Goal: Task Accomplishment & Management: Manage account settings

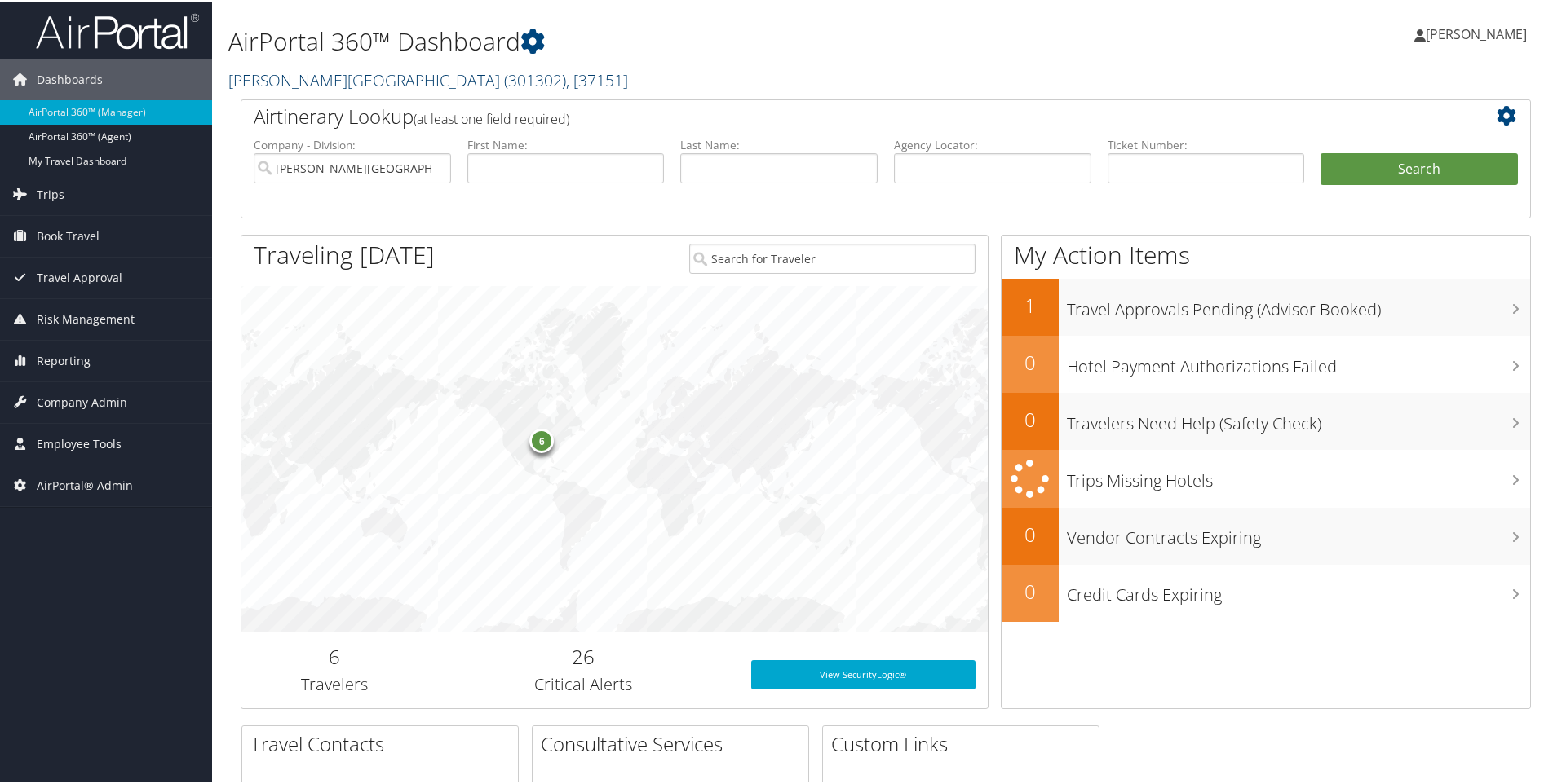
click at [276, 78] on link "Palmer College ( 301302 ) , [ 37151 ]" at bounding box center [428, 78] width 399 height 22
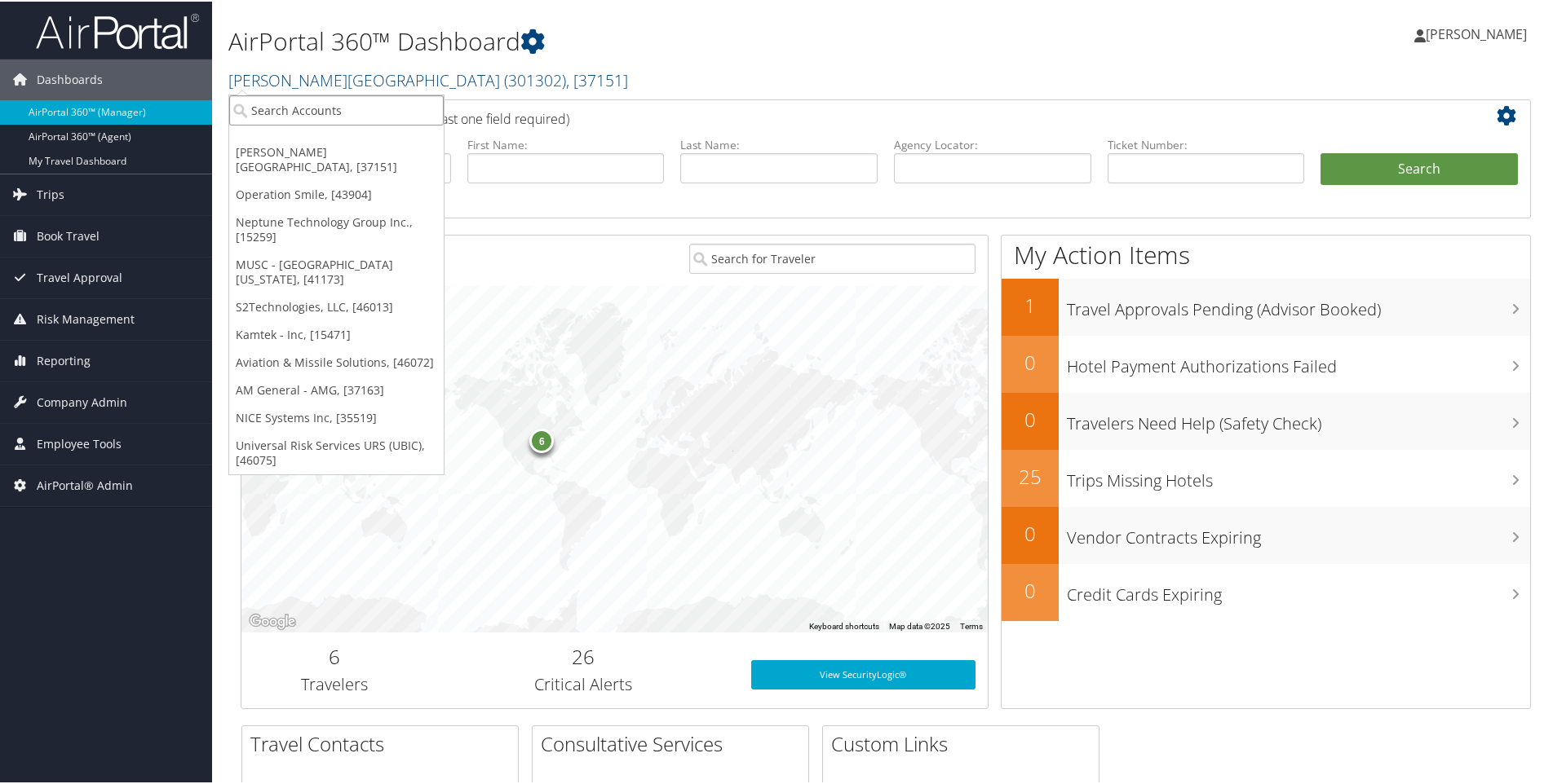
click at [268, 116] on input "search" at bounding box center [337, 108] width 215 height 30
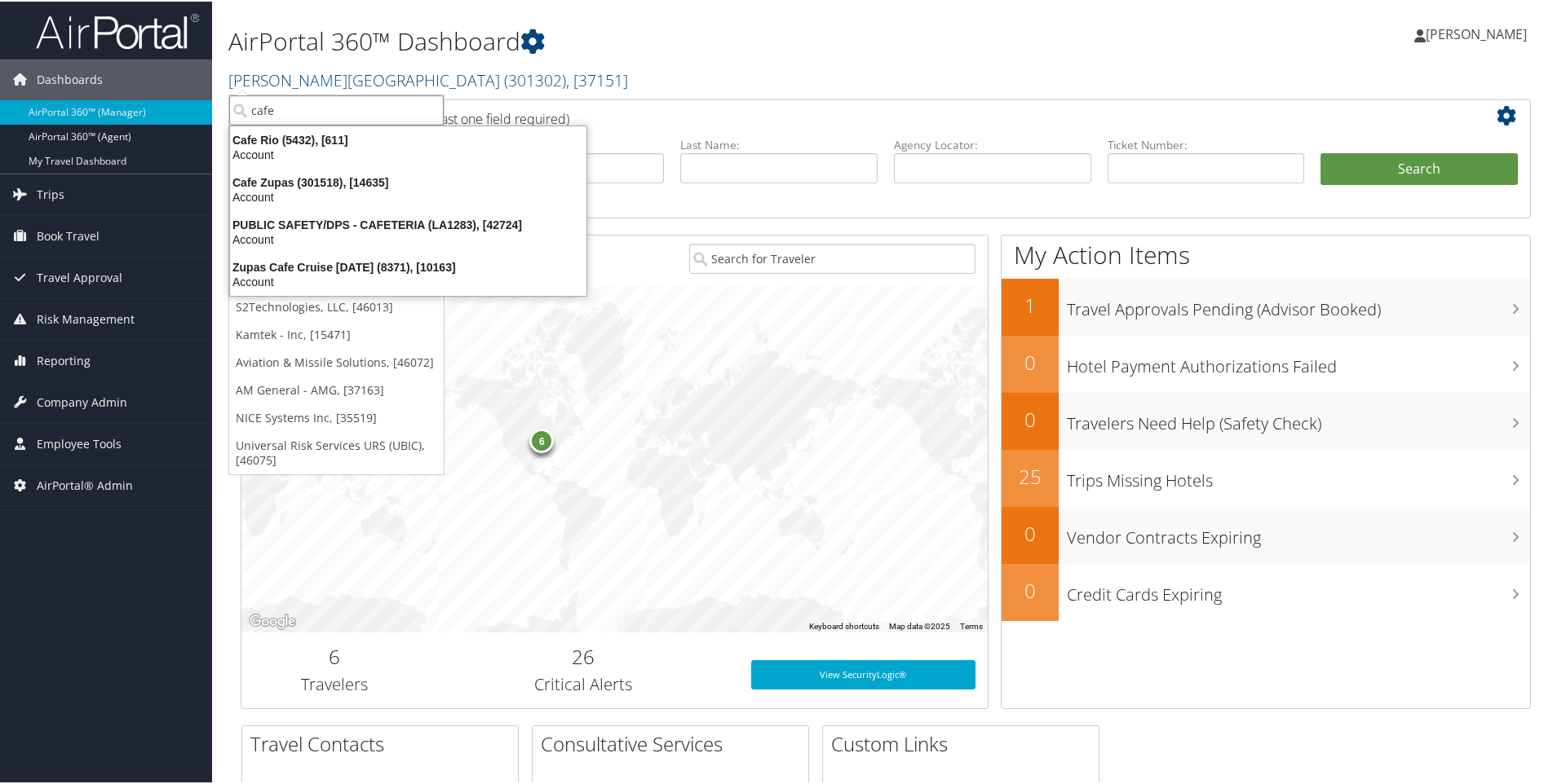
type input "cafe z"
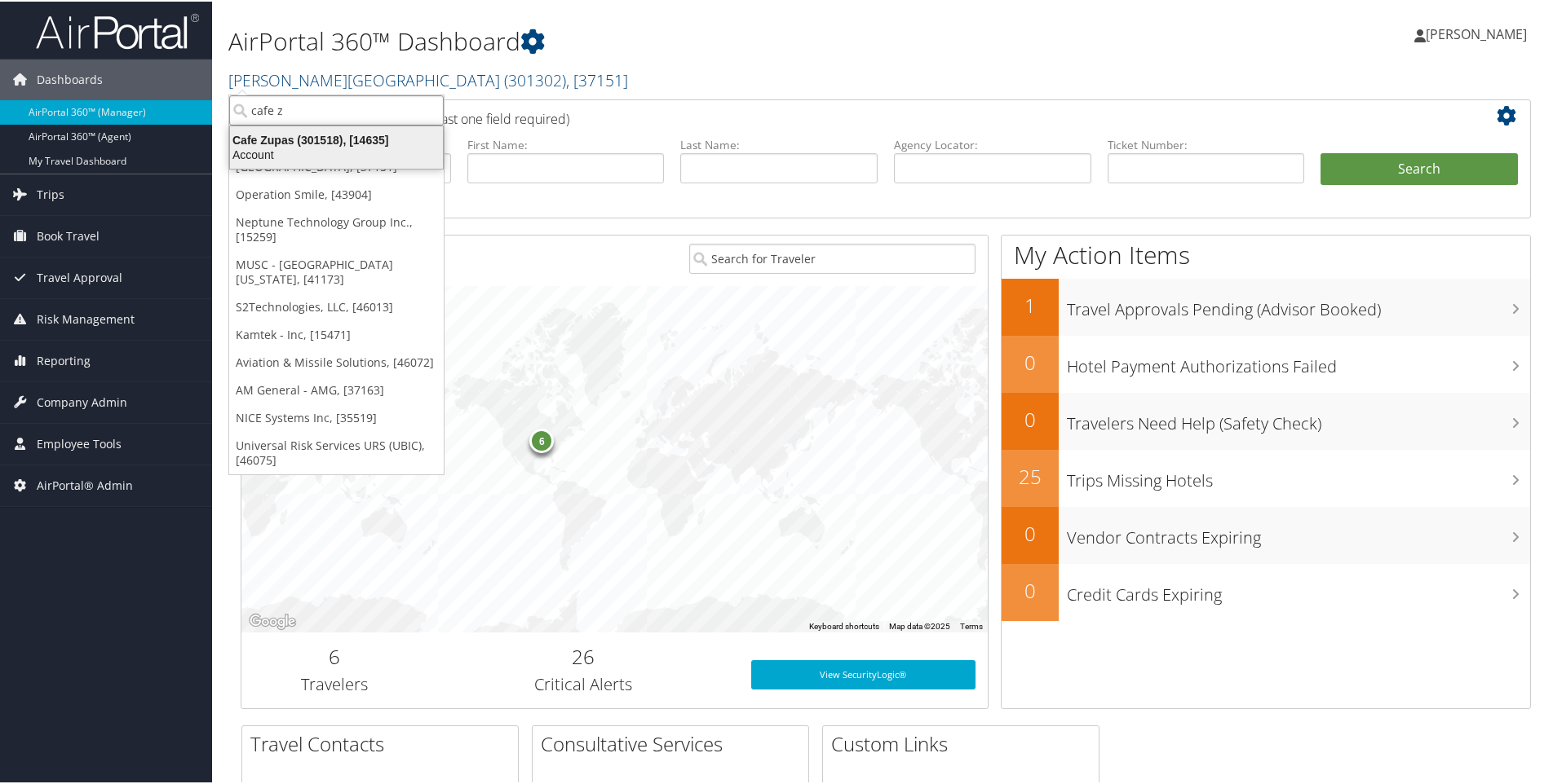
click at [284, 141] on div "Cafe Zupas (301518), [14635]" at bounding box center [336, 138] width 232 height 15
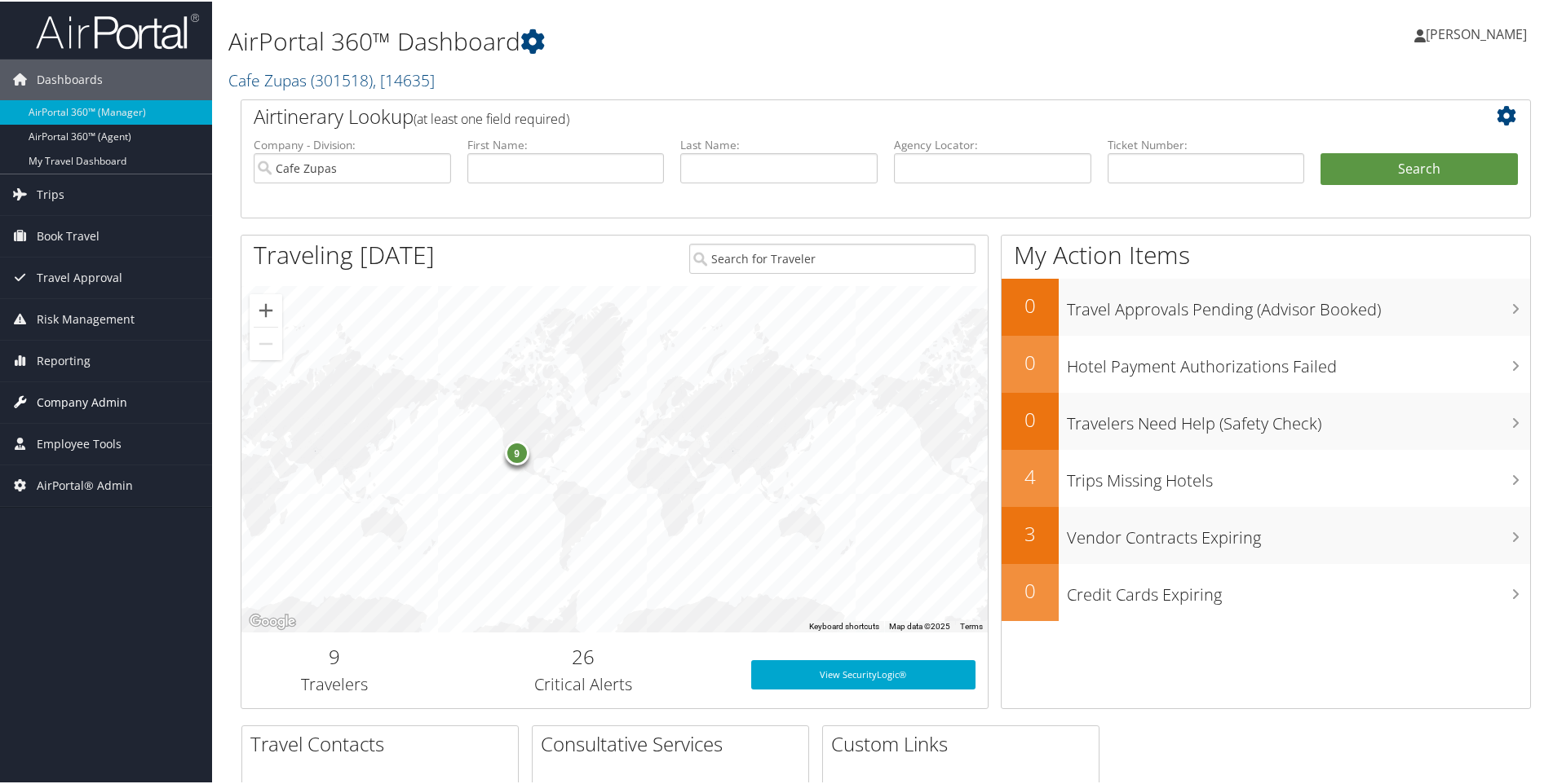
click at [92, 398] on span "Company Admin" at bounding box center [82, 401] width 91 height 41
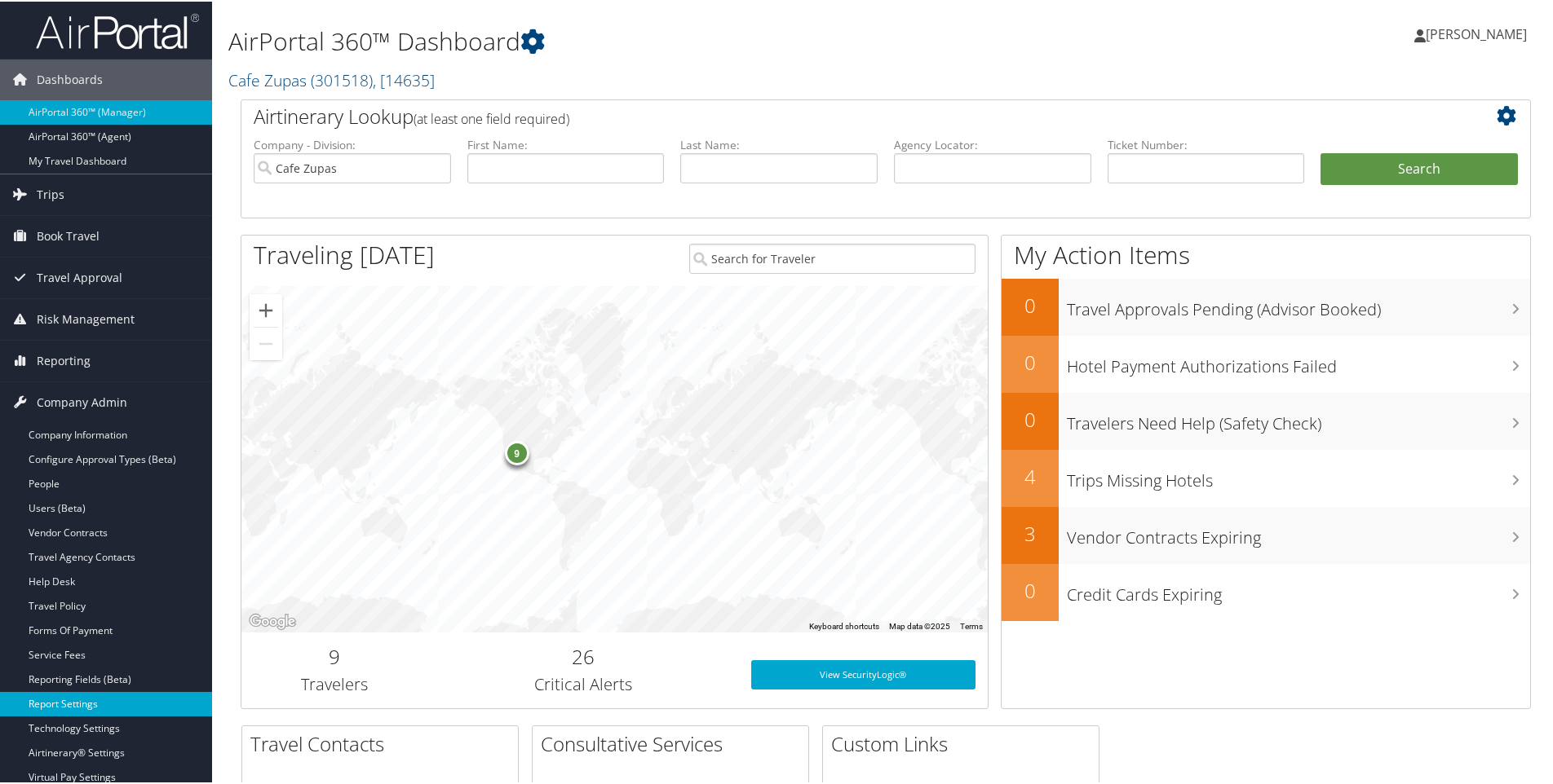
click at [60, 700] on link "Report Settings" at bounding box center [105, 702] width 212 height 24
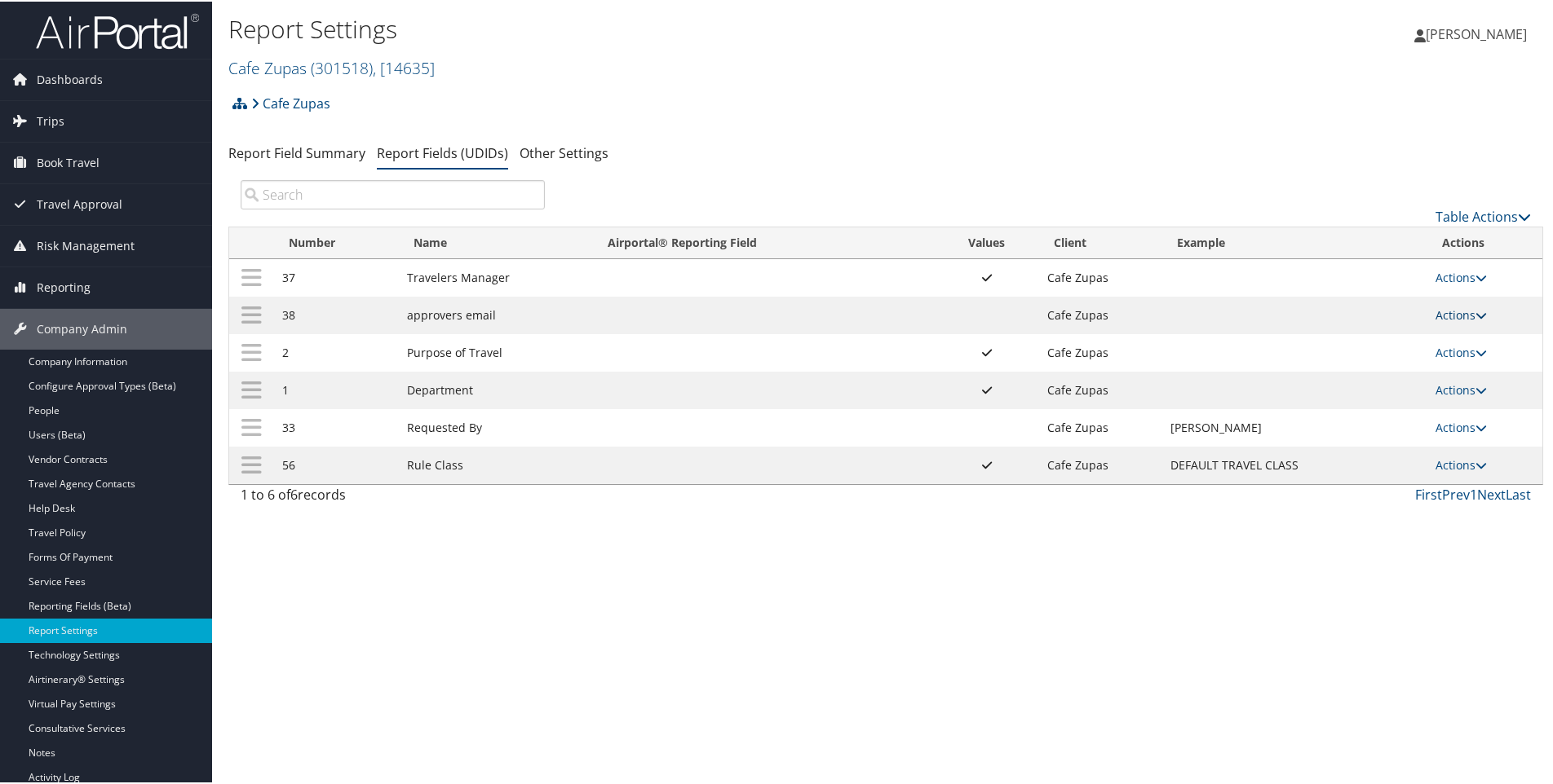
drag, startPoint x: 1451, startPoint y: 309, endPoint x: 1439, endPoint y: 315, distance: 13.4
click at [1451, 309] on link "Actions" at bounding box center [1461, 313] width 52 height 16
click at [1335, 395] on link "Edit" at bounding box center [1392, 393] width 176 height 27
select select "both"
select select "trip"
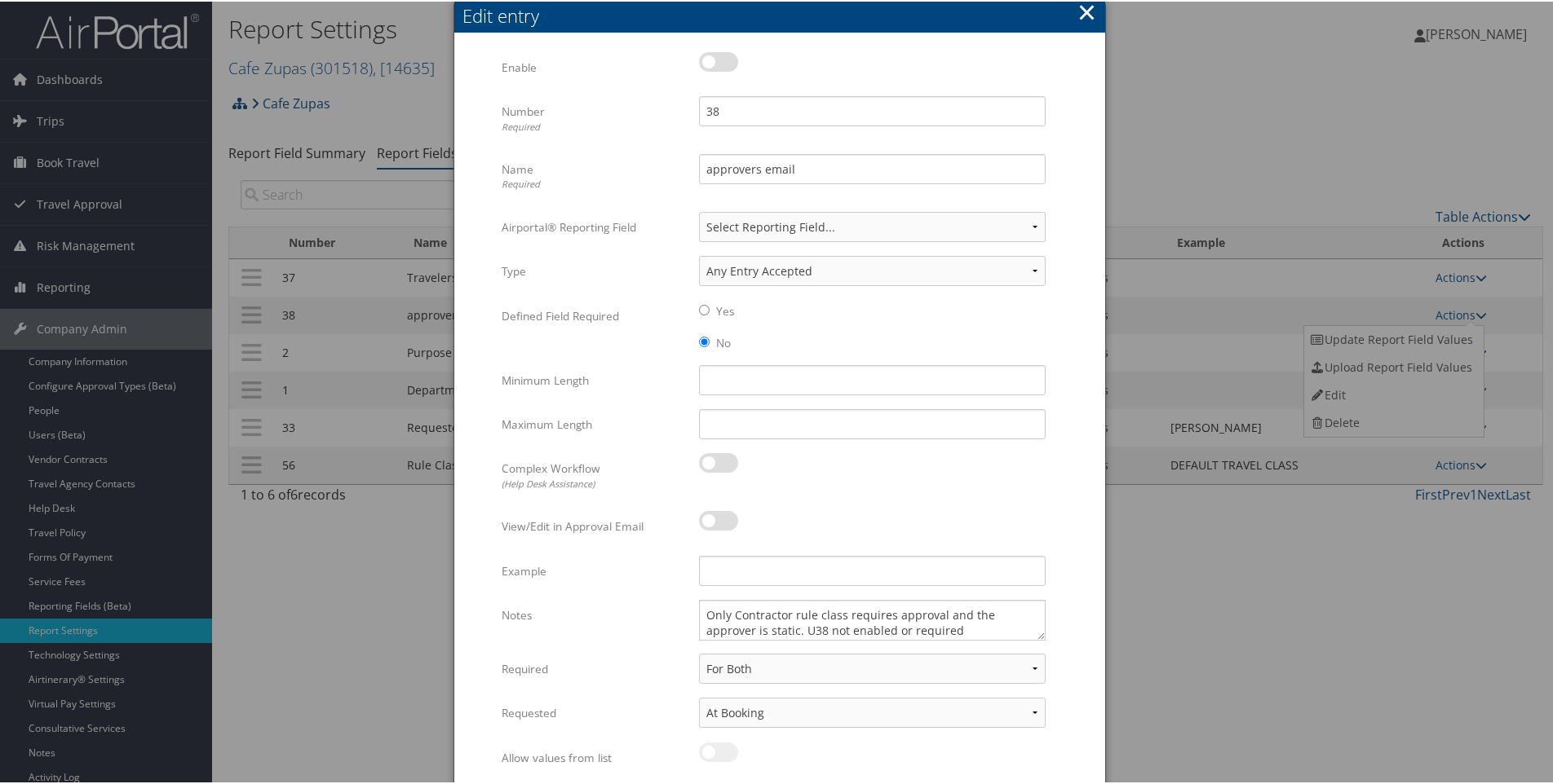
click at [1085, 3] on button "×" at bounding box center [1086, 10] width 19 height 32
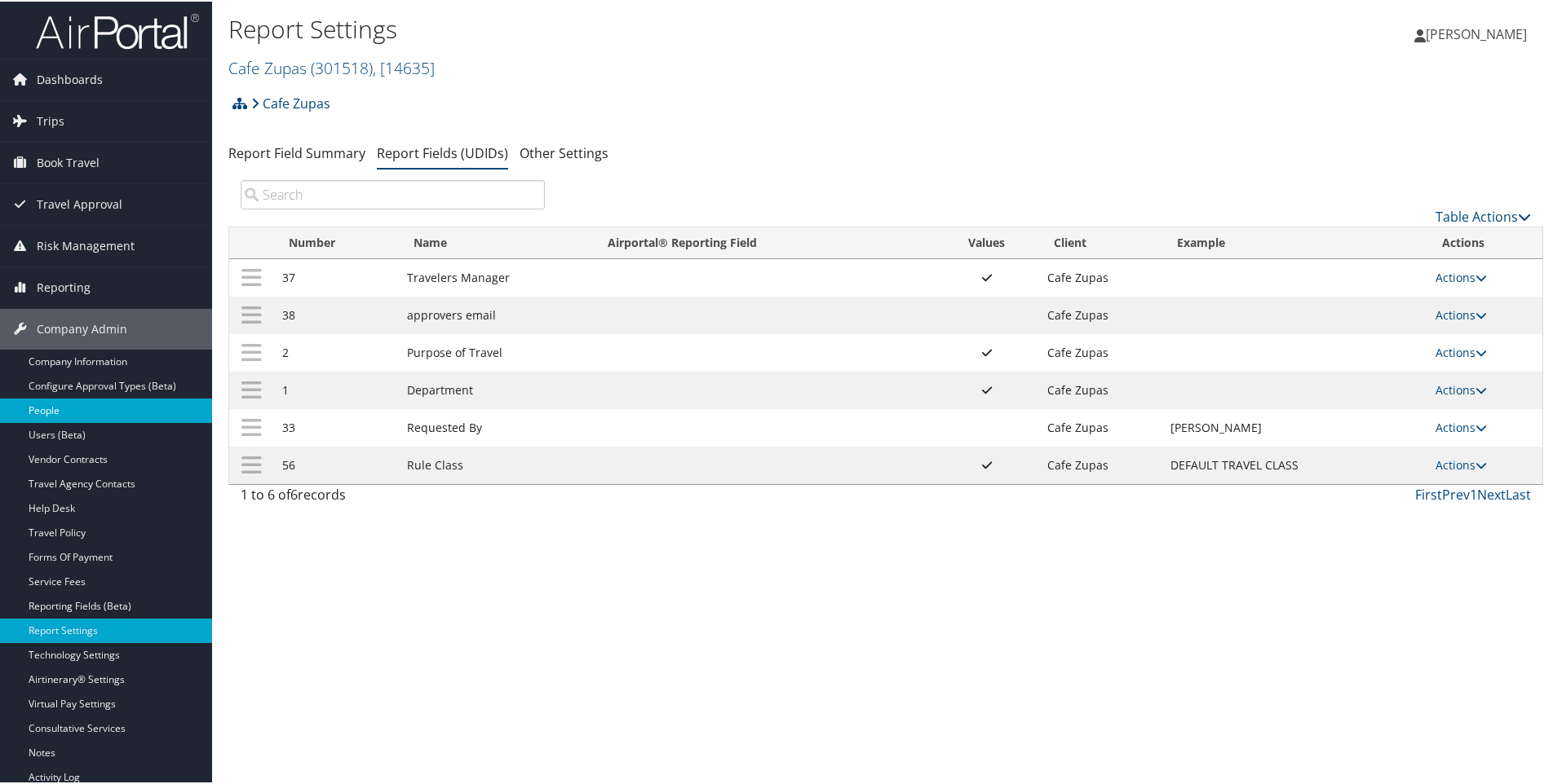
click at [41, 411] on link "People" at bounding box center [105, 409] width 212 height 24
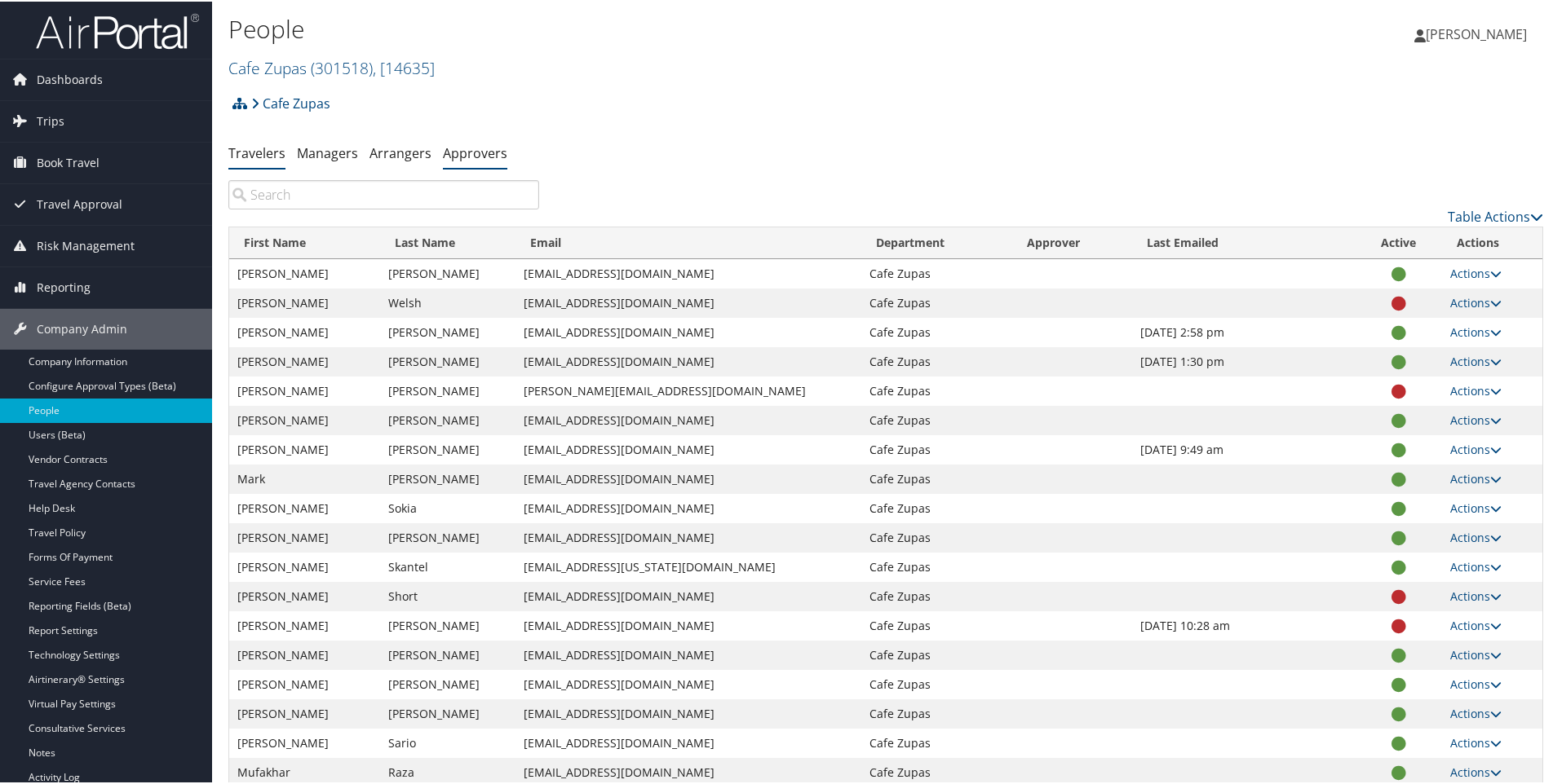
click at [486, 152] on link "Approvers" at bounding box center [475, 151] width 64 height 18
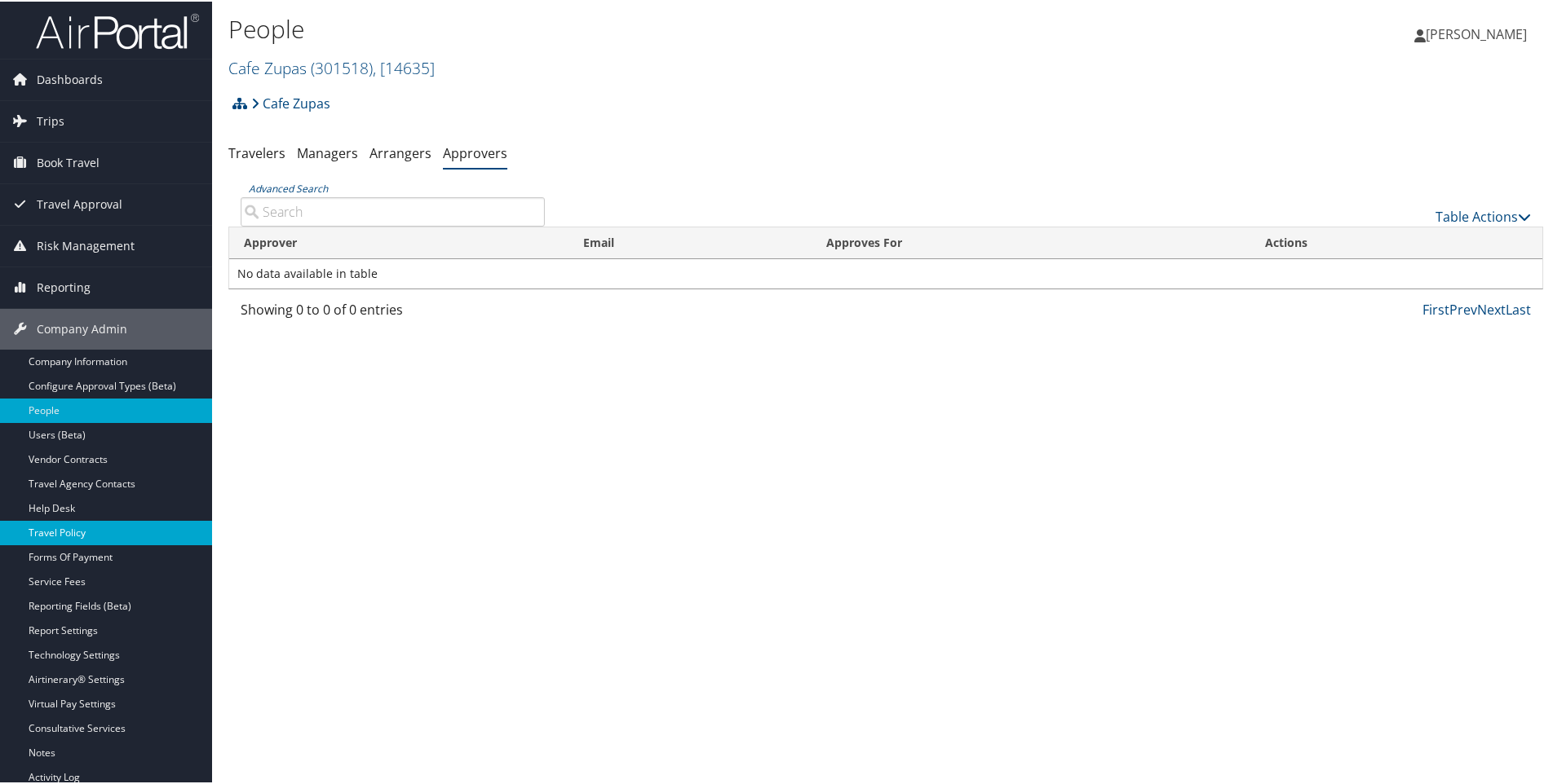
click at [54, 536] on link "Travel Policy" at bounding box center [105, 531] width 212 height 24
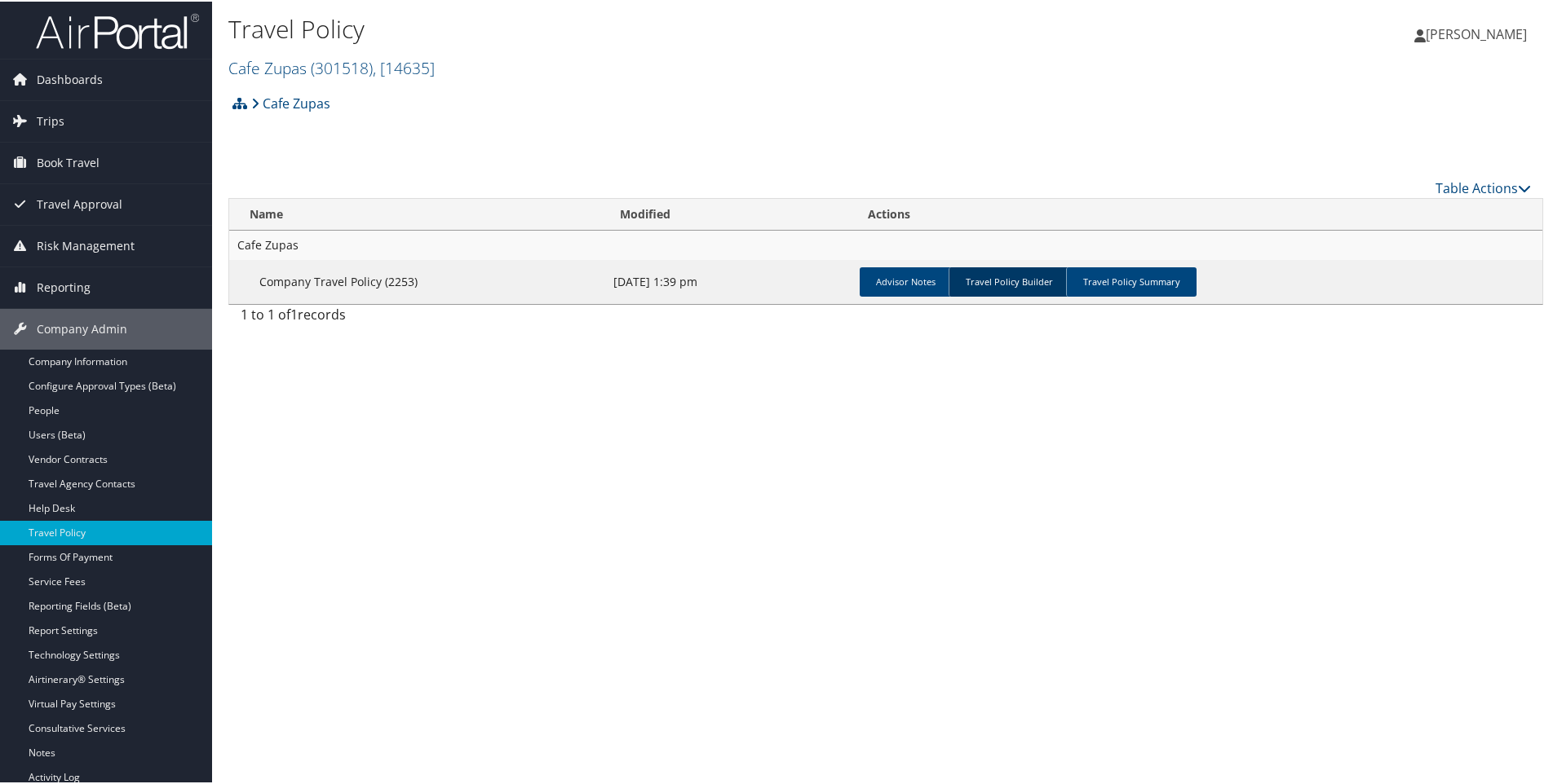
click at [1002, 293] on link "Travel Policy Builder" at bounding box center [1009, 280] width 121 height 29
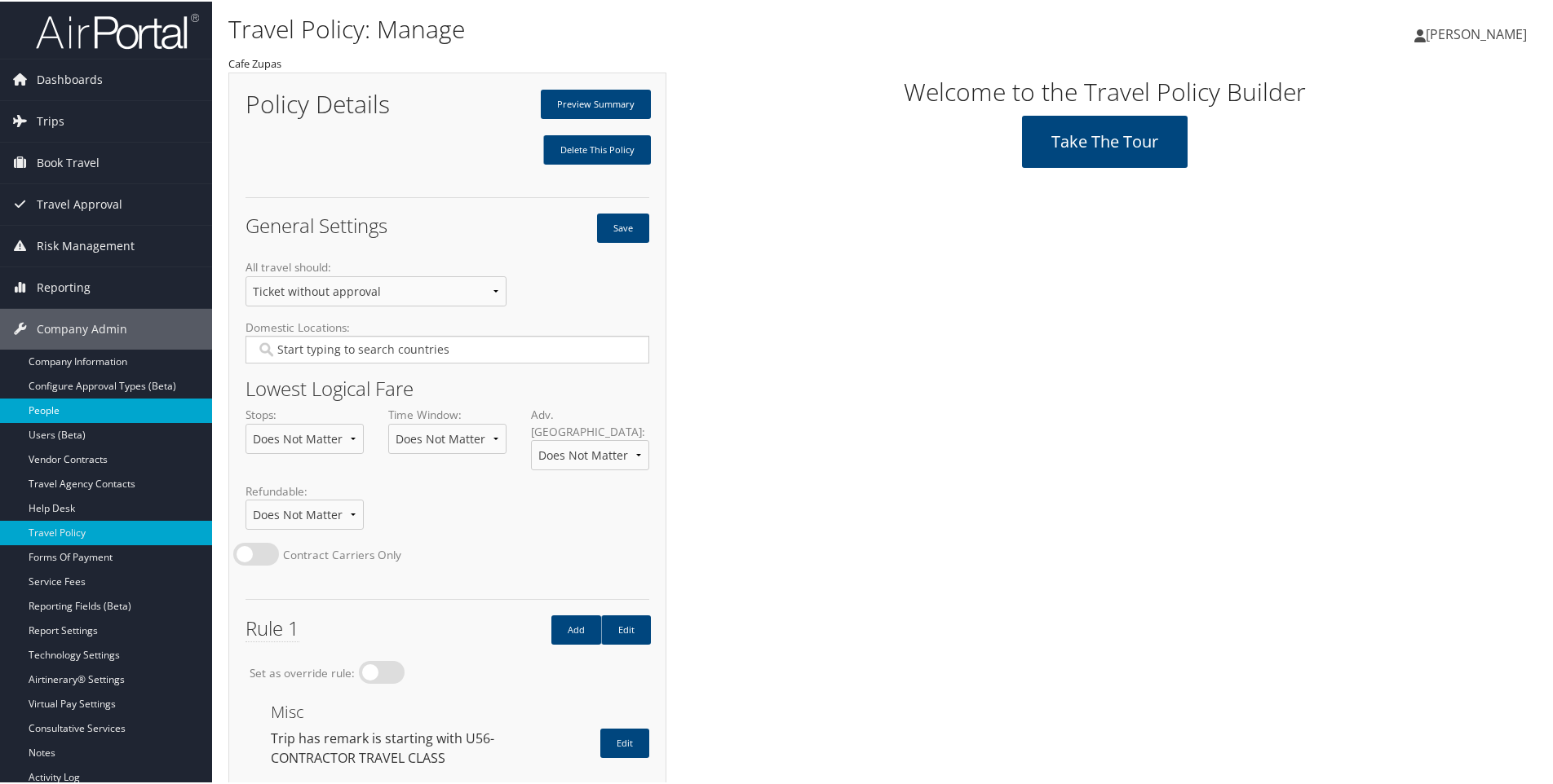
click at [52, 404] on link "People" at bounding box center [105, 409] width 212 height 24
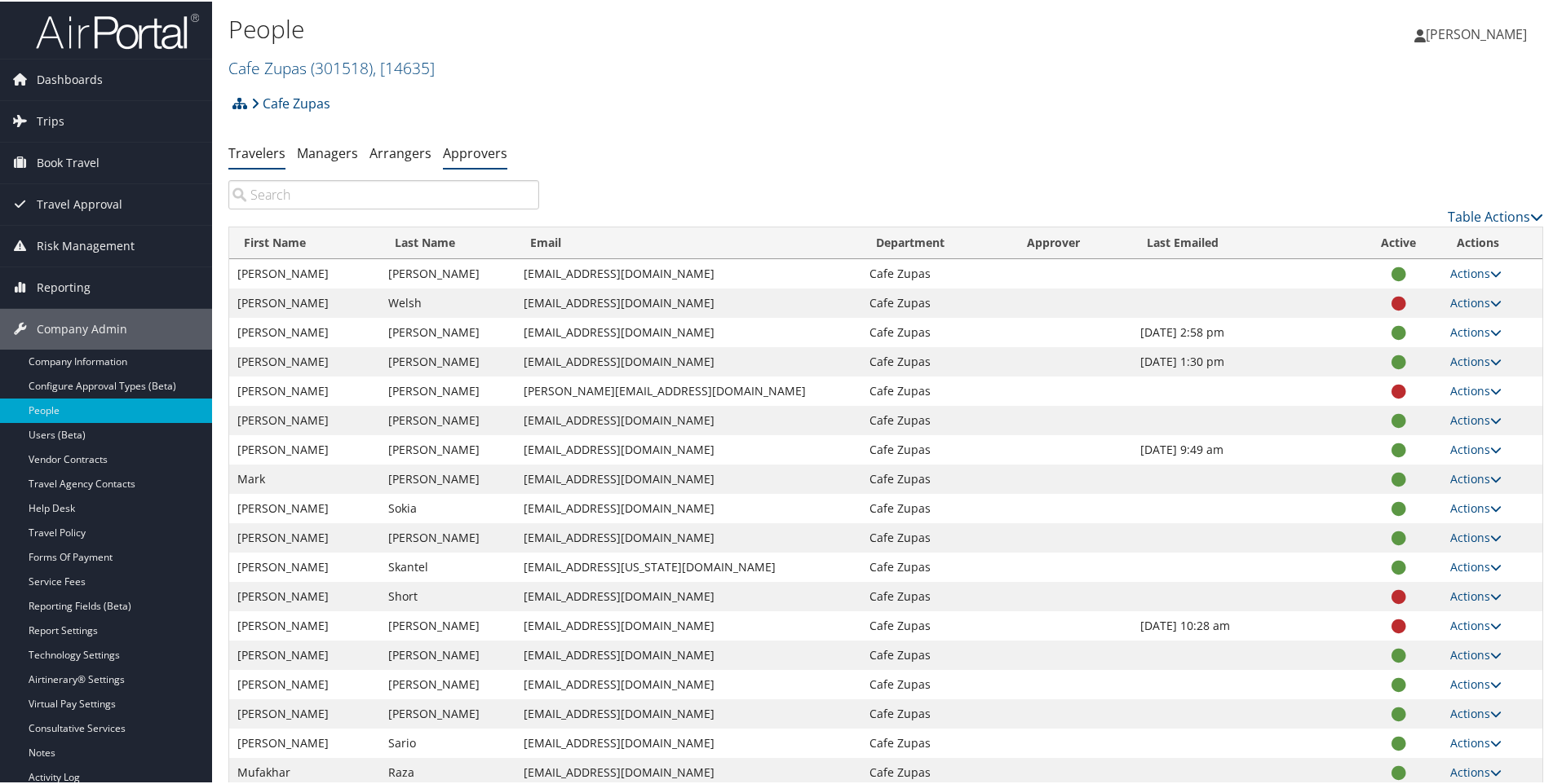
click at [486, 153] on link "Approvers" at bounding box center [475, 151] width 64 height 18
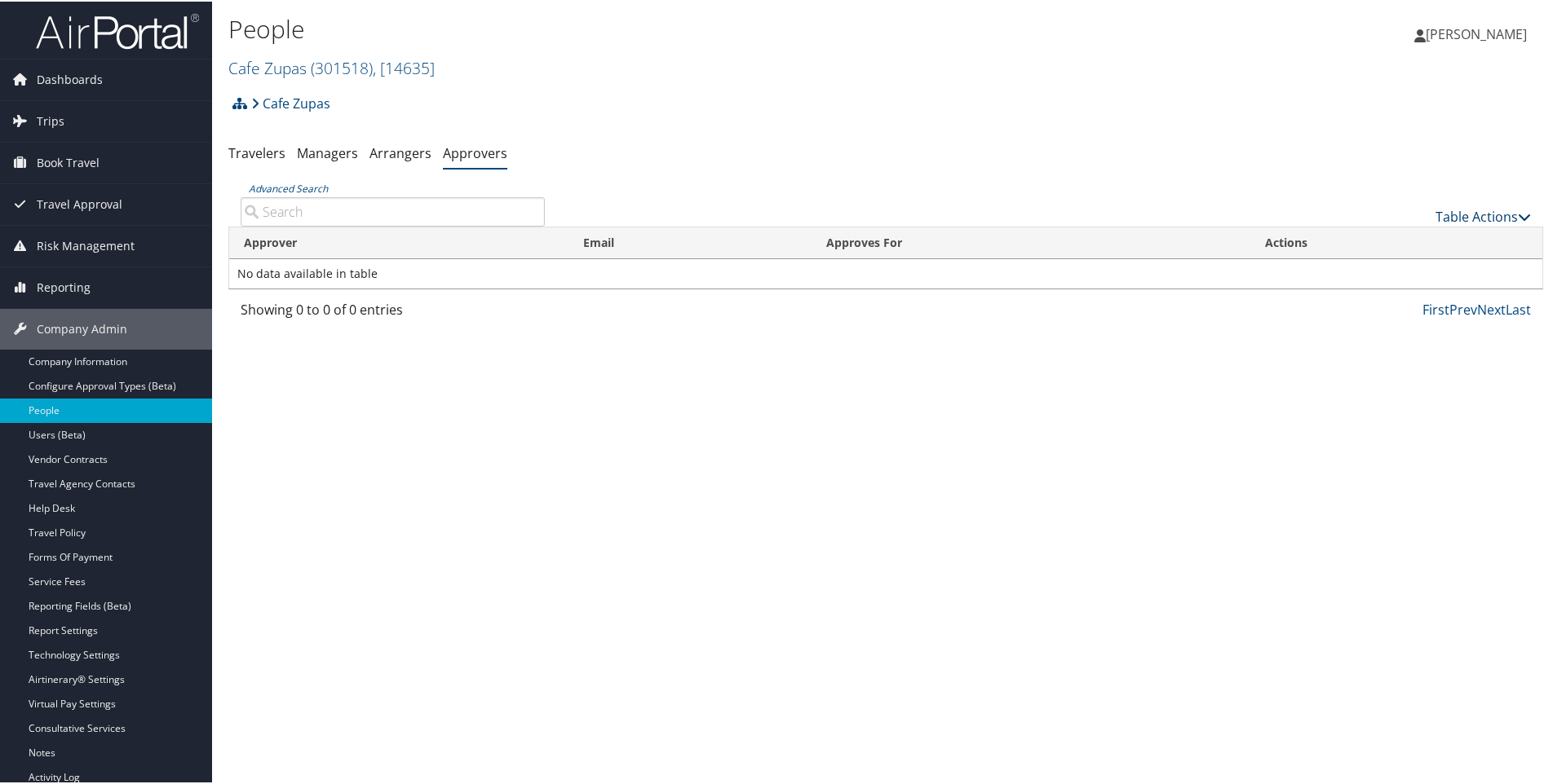
click at [1436, 215] on link "Table Actions" at bounding box center [1484, 215] width 96 height 18
click at [1355, 238] on link "Add An Approver" at bounding box center [1429, 240] width 215 height 27
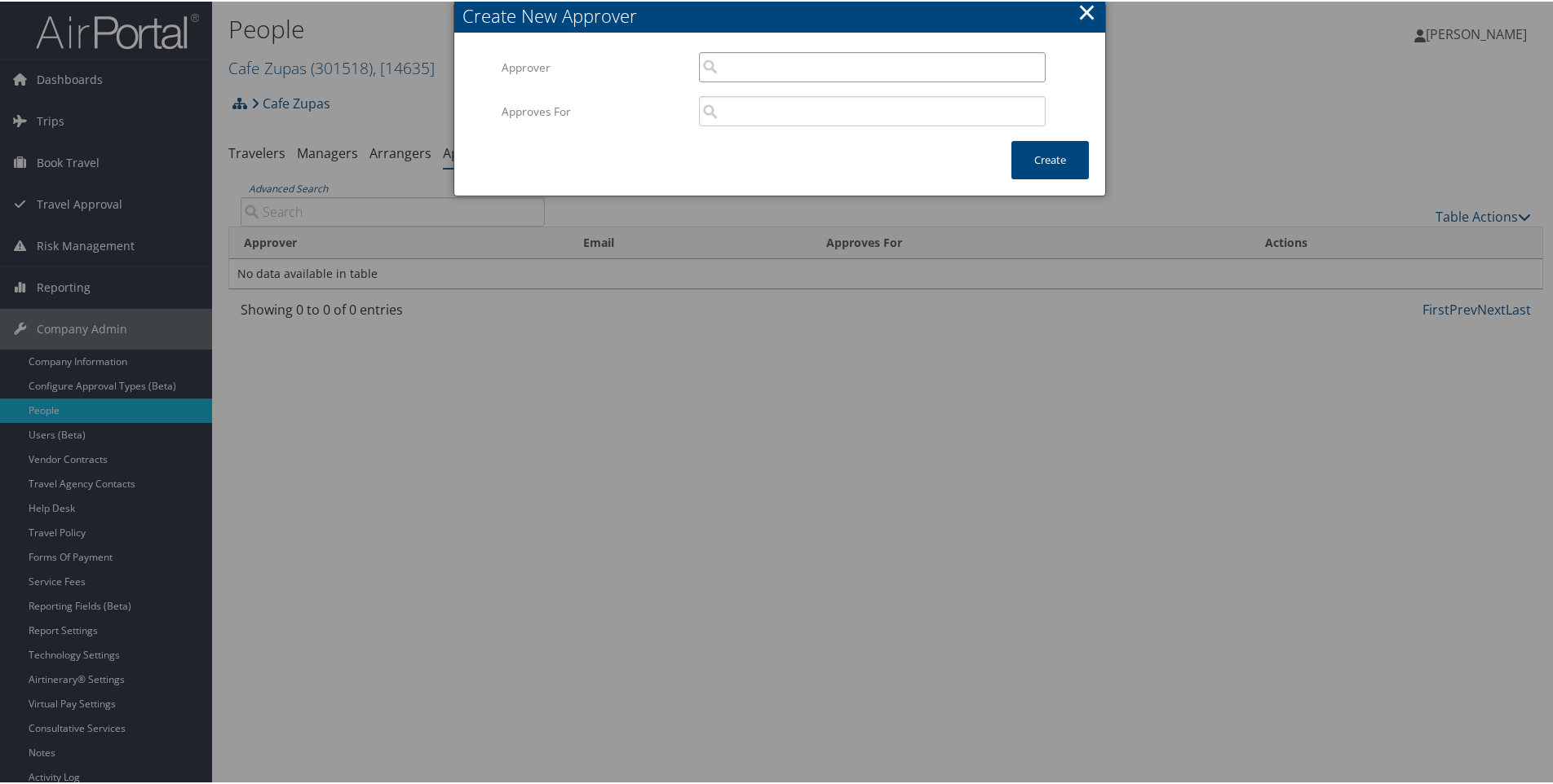
click at [744, 73] on input "search" at bounding box center [872, 65] width 347 height 30
click at [1086, 9] on button "×" at bounding box center [1086, 10] width 19 height 32
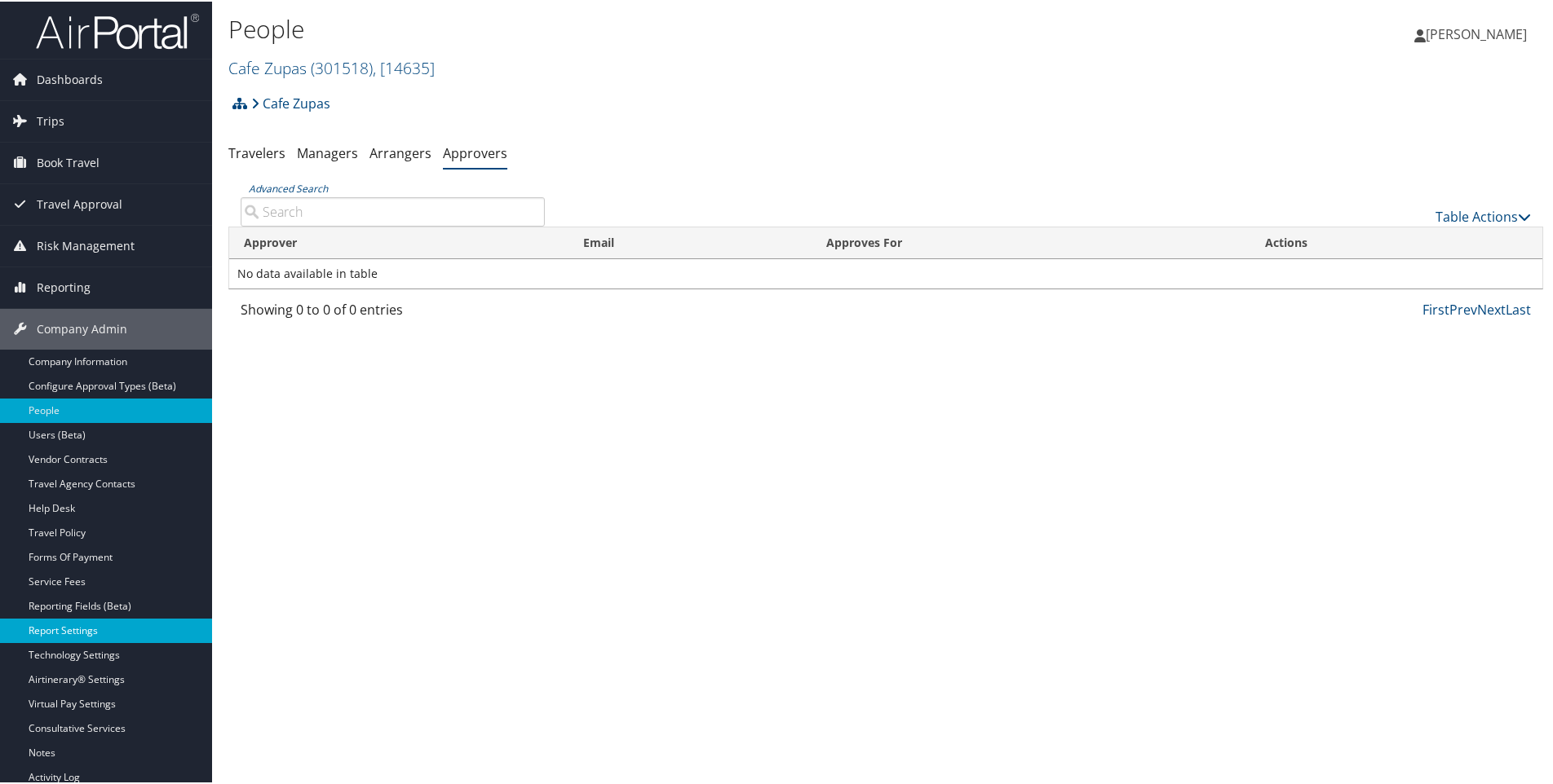
click at [57, 638] on link "Report Settings" at bounding box center [105, 629] width 212 height 24
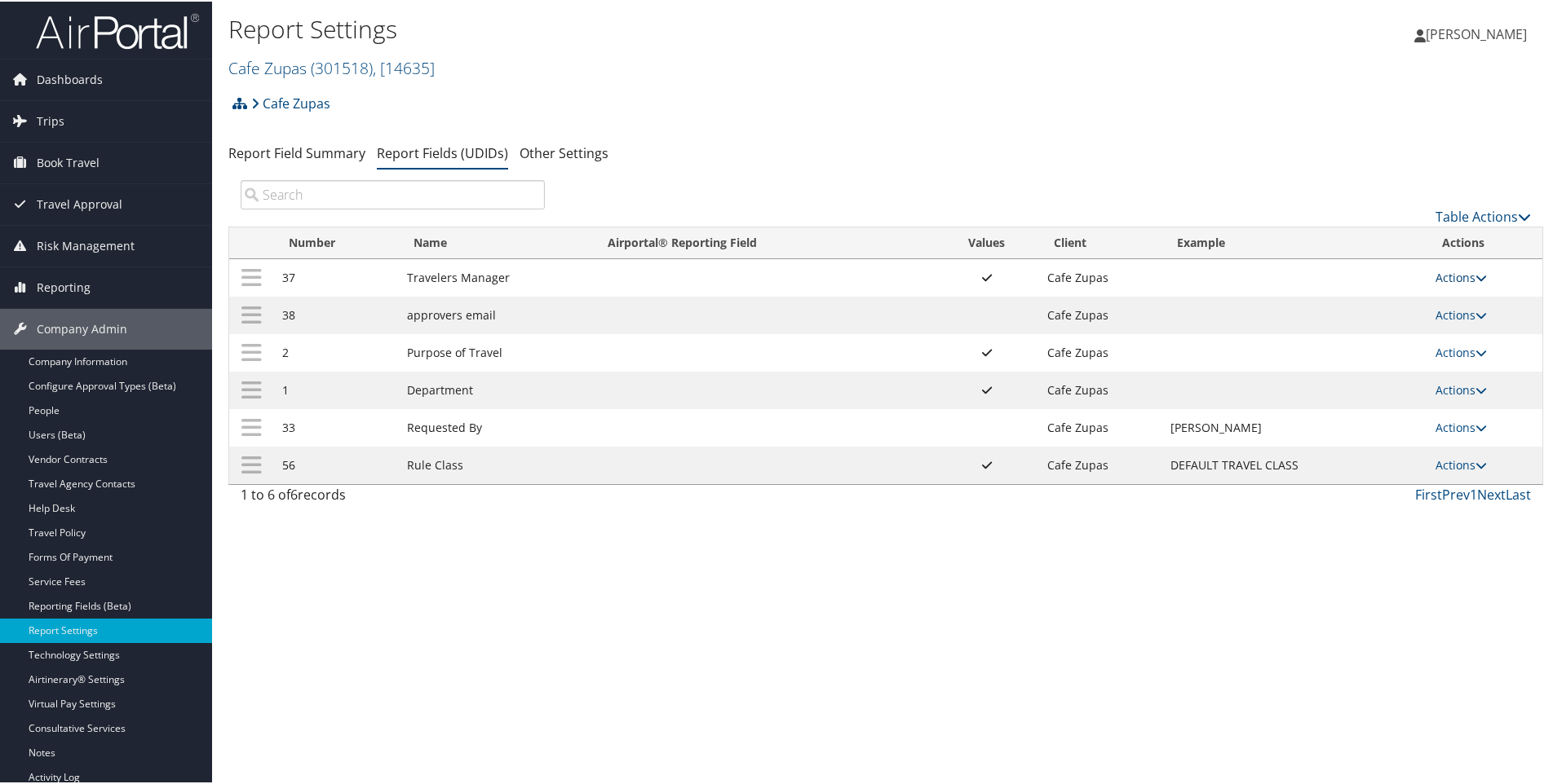
click at [1458, 273] on link "Actions" at bounding box center [1461, 276] width 52 height 16
click at [1362, 297] on link "Update Report Field Values" at bounding box center [1392, 301] width 176 height 27
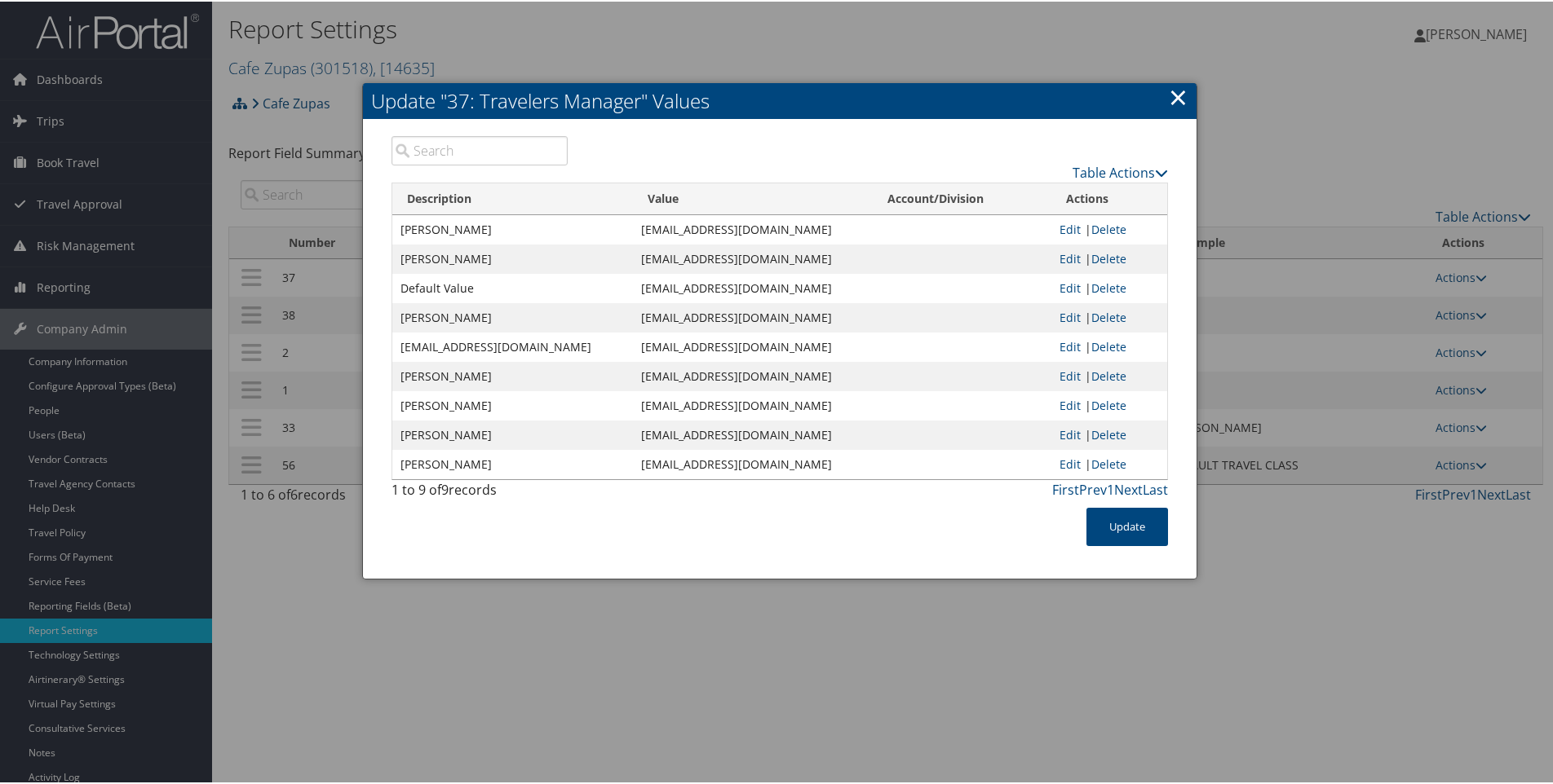
click at [1172, 93] on link "×" at bounding box center [1178, 95] width 19 height 32
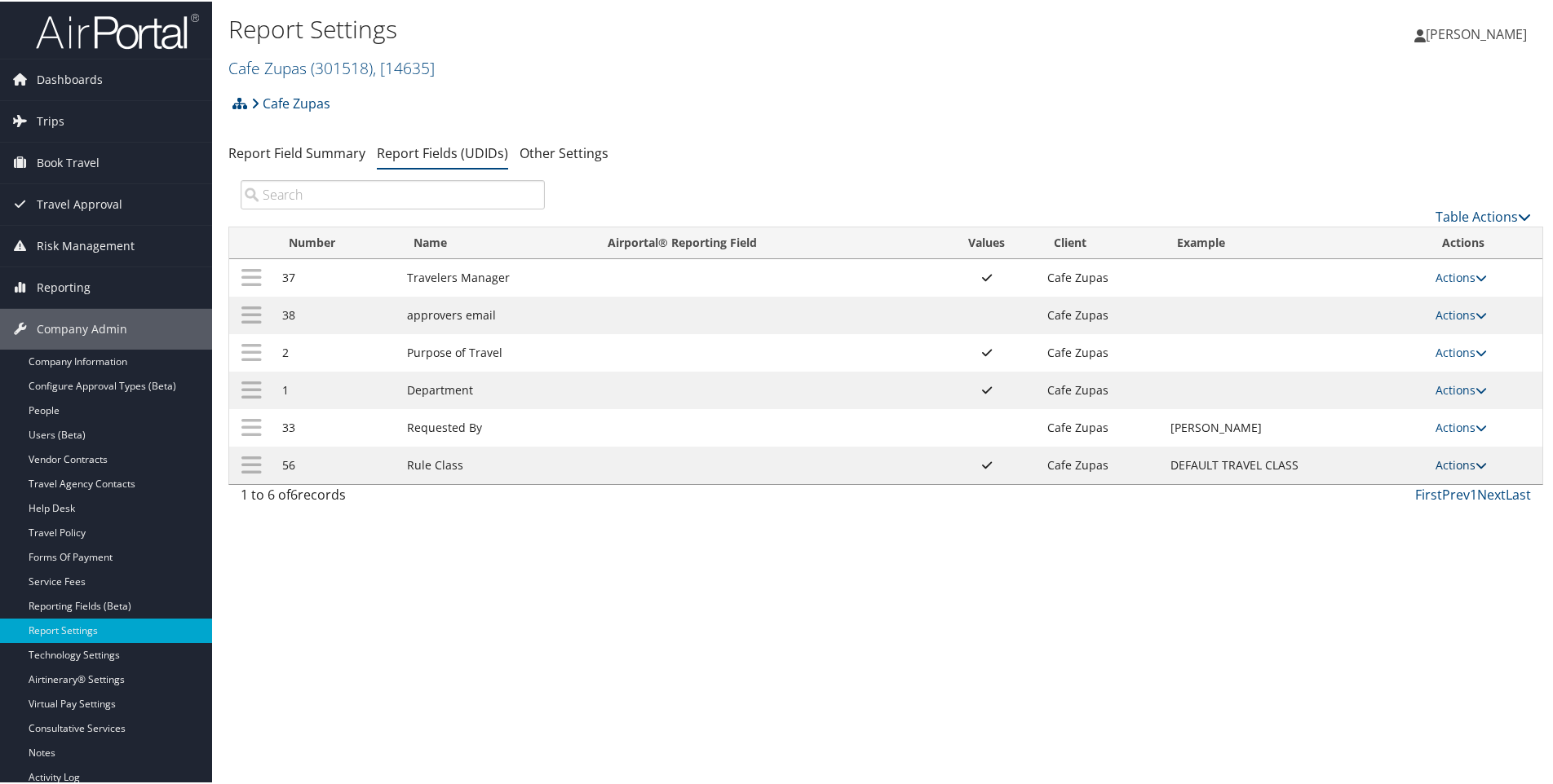
click at [1437, 468] on link "Actions" at bounding box center [1461, 464] width 52 height 16
click at [1416, 488] on link "Update Report Field Values" at bounding box center [1392, 488] width 176 height 27
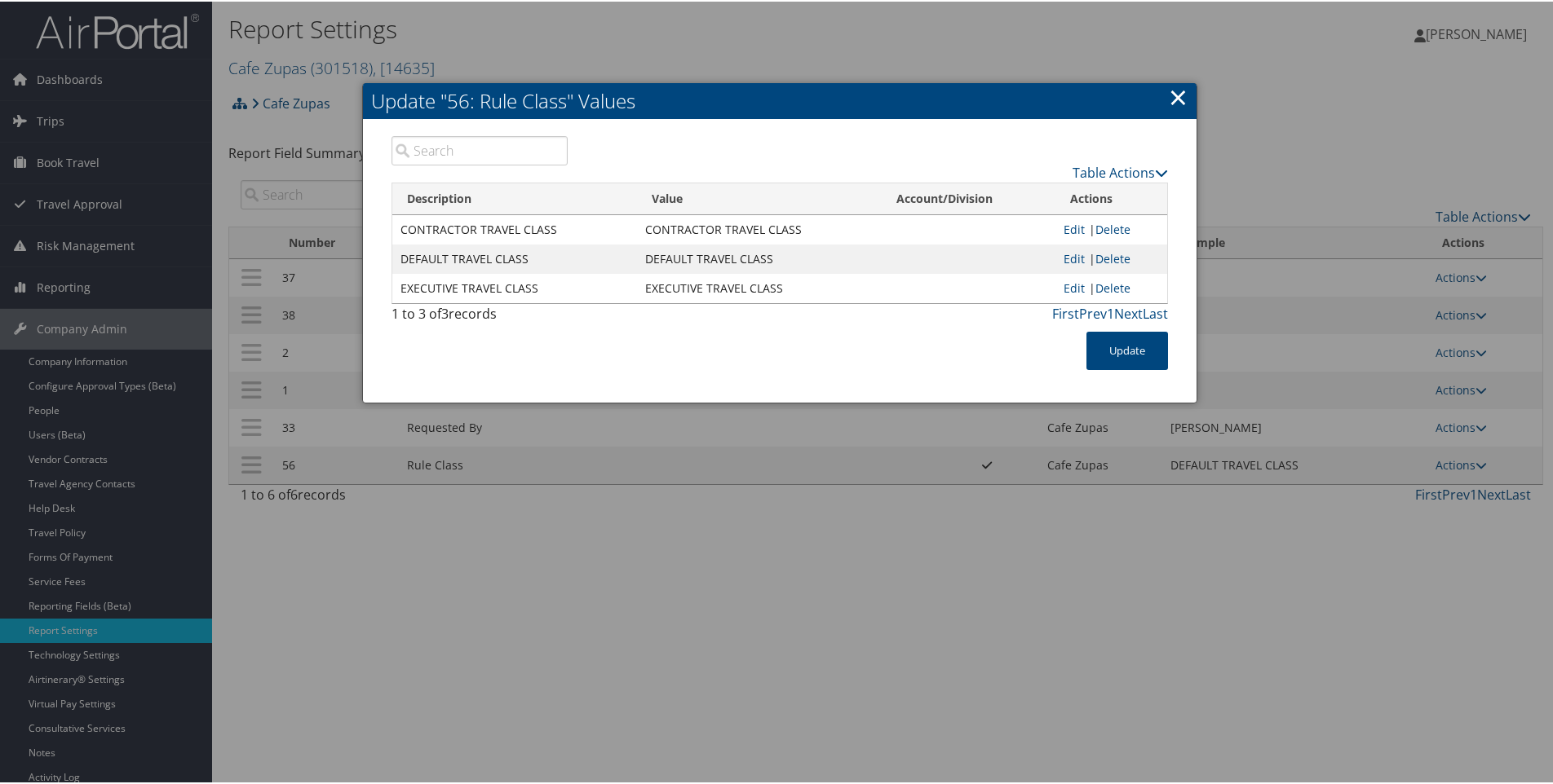
click at [1184, 99] on link "×" at bounding box center [1178, 95] width 19 height 32
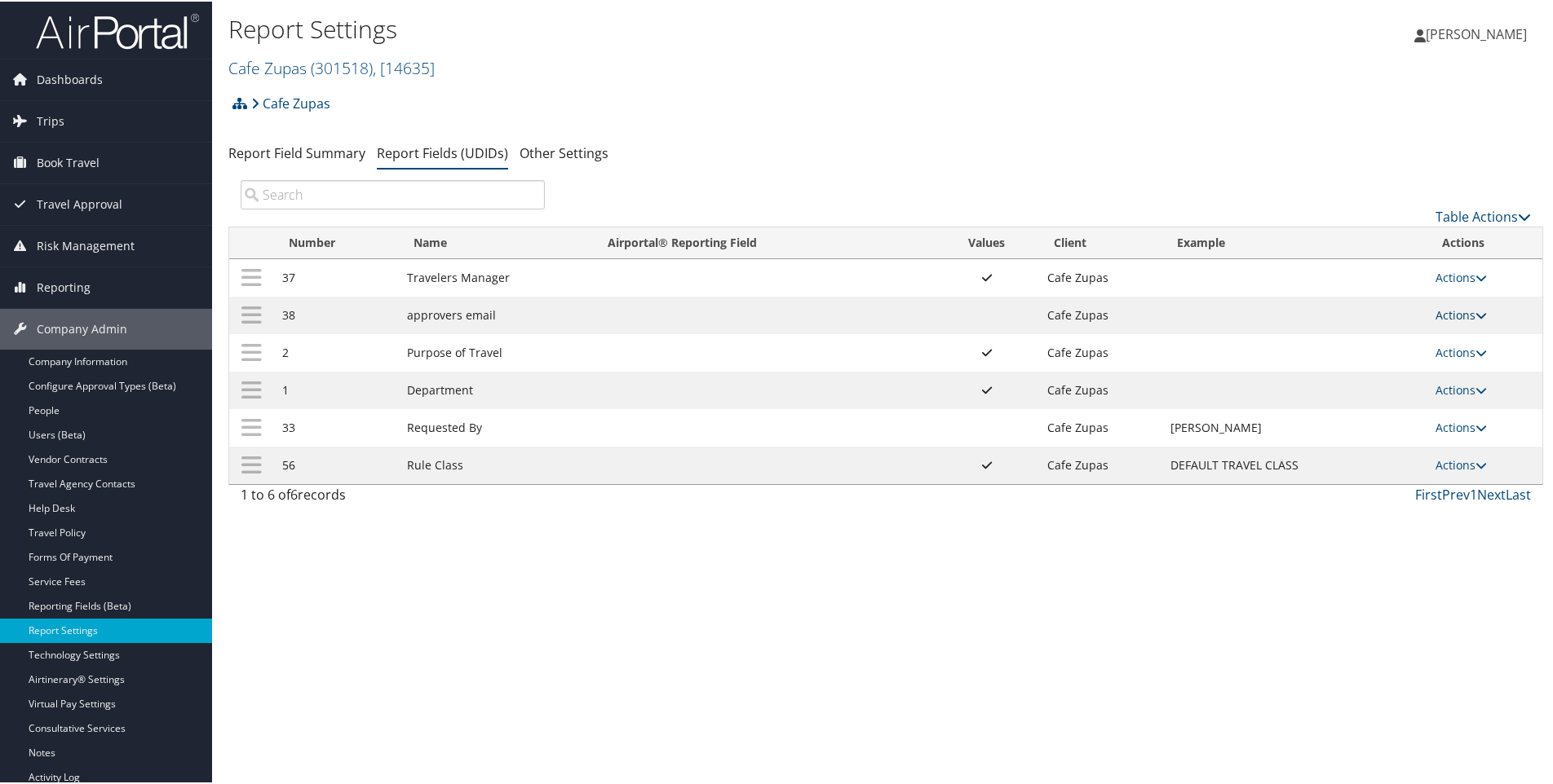
click at [1438, 310] on link "Actions" at bounding box center [1461, 313] width 52 height 16
click at [1325, 392] on link "Edit" at bounding box center [1392, 393] width 176 height 27
select select "both"
select select "trip"
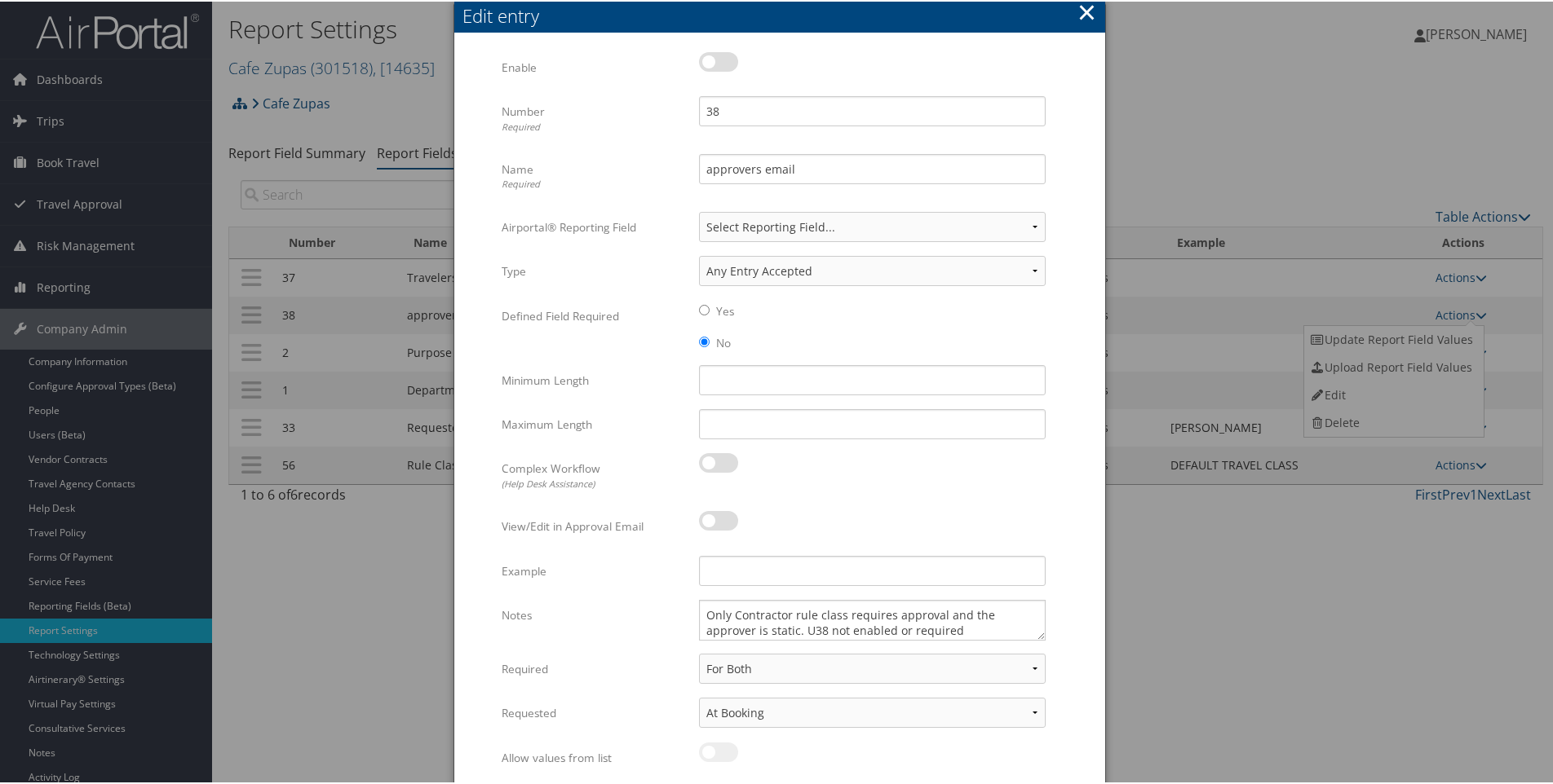
click at [718, 62] on label at bounding box center [719, 61] width 39 height 20
click at [718, 62] on input "checkbox" at bounding box center [712, 62] width 11 height 11
checkbox input "true"
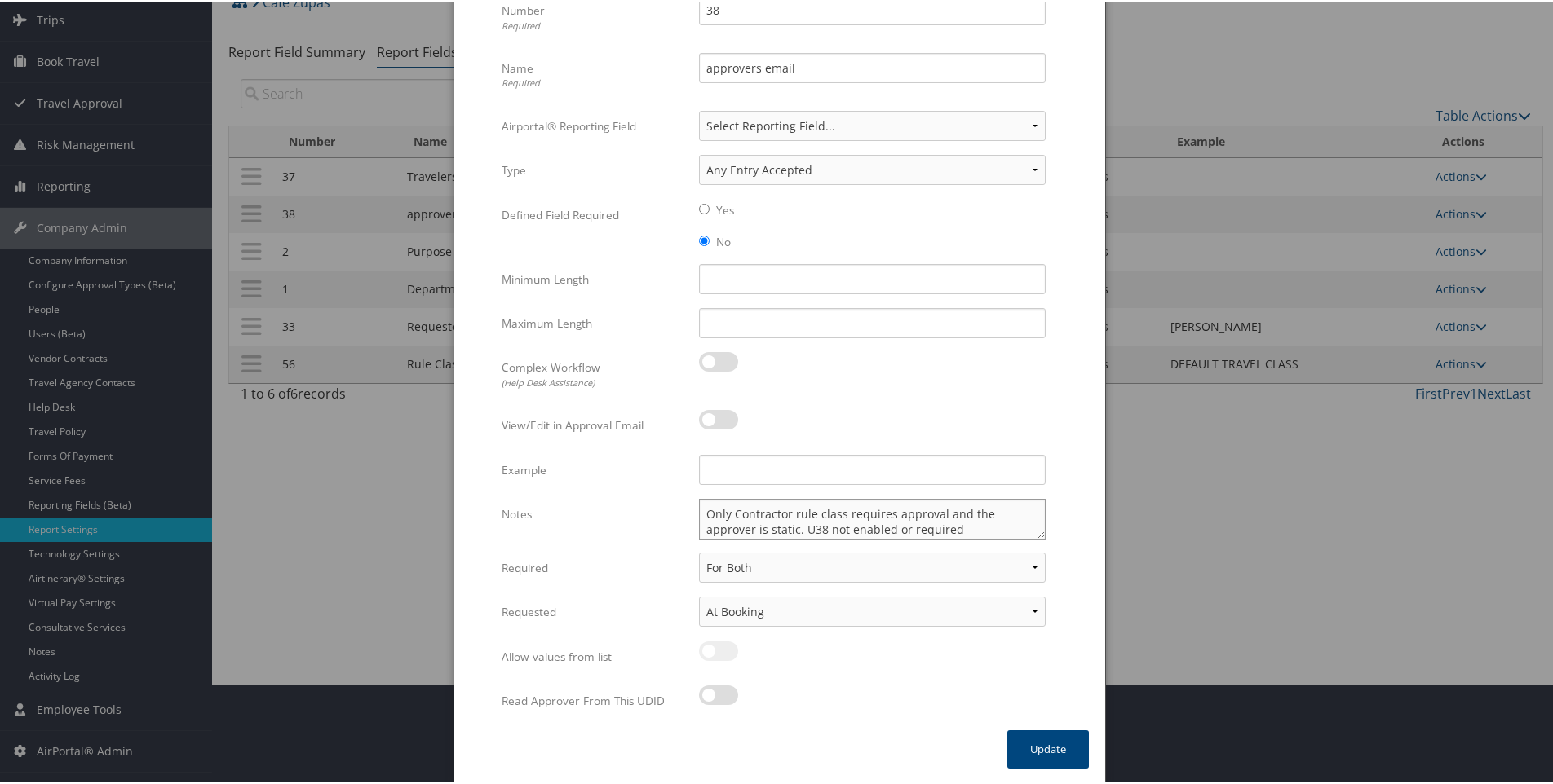
scroll to position [5, 0]
drag, startPoint x: 943, startPoint y: 516, endPoint x: 976, endPoint y: 547, distance: 45.3
click at [976, 547] on div "Only Contractor rule class requires approval and the approver is static. U38 no…" at bounding box center [872, 523] width 371 height 54
type textarea "Only Contractor rule class requires approval."
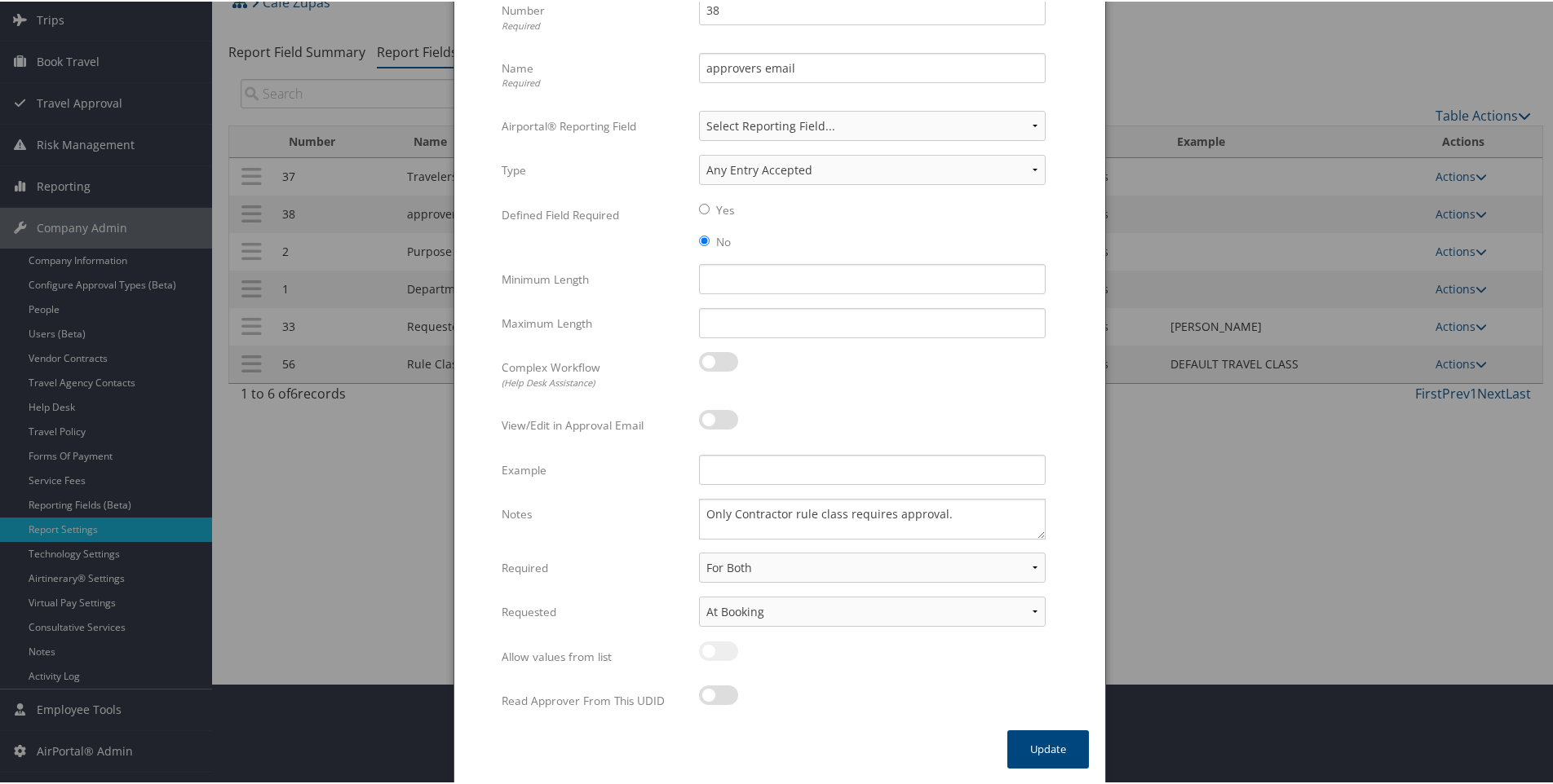
click at [720, 693] on label at bounding box center [719, 694] width 39 height 20
click at [718, 693] on input "checkbox" at bounding box center [712, 696] width 11 height 11
checkbox input "true"
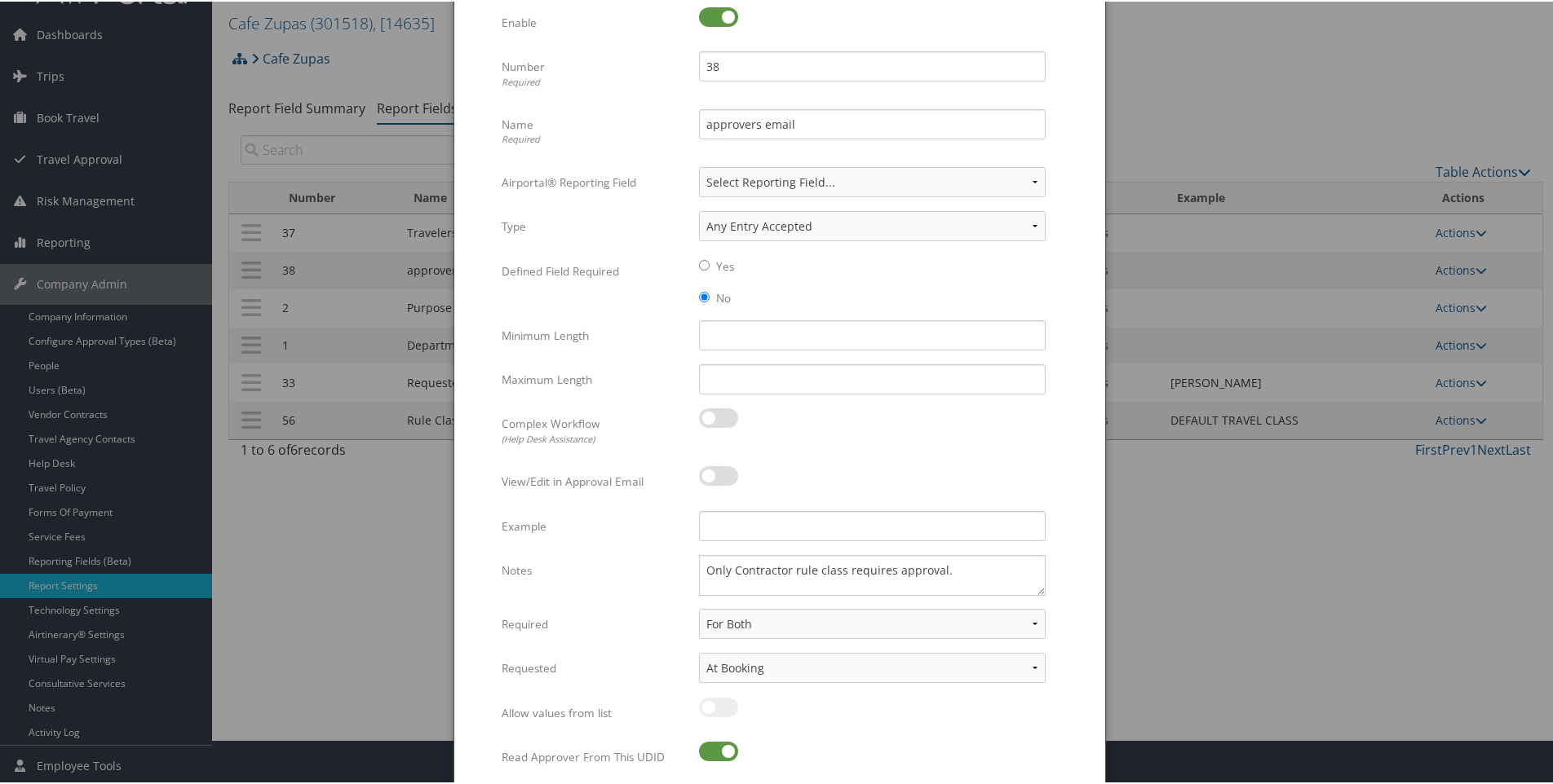
scroll to position [20, 0]
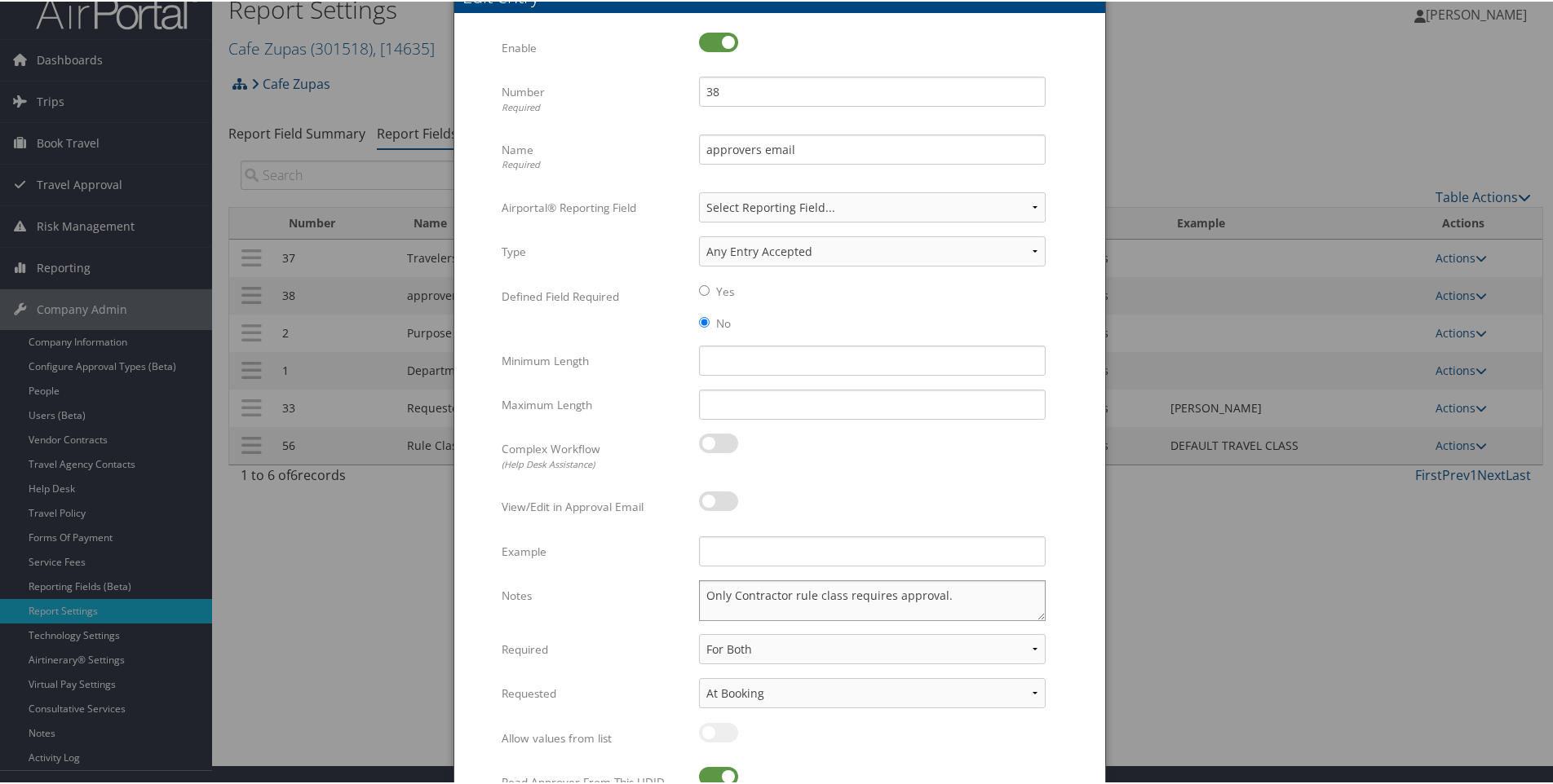
drag, startPoint x: 791, startPoint y: 594, endPoint x: 814, endPoint y: 592, distance: 23.1
click at [814, 592] on textarea "Only Contractor rule class requires approval." at bounding box center [872, 599] width 347 height 41
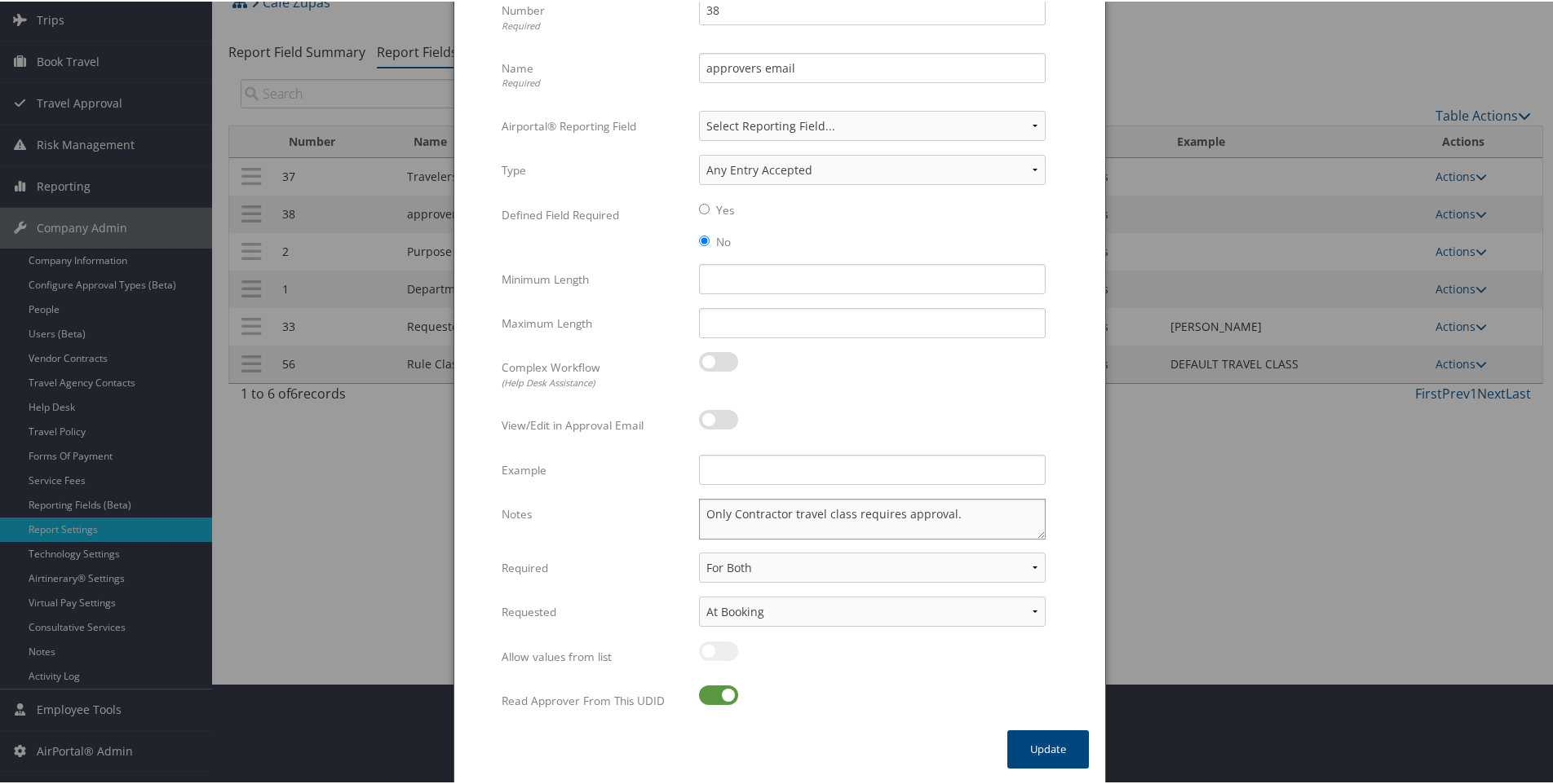
drag, startPoint x: 727, startPoint y: 513, endPoint x: 673, endPoint y: 509, distance: 54.1
click at [673, 509] on div "Notes Only Contractor travel class requires approval. Multiple values The selec…" at bounding box center [780, 523] width 557 height 54
type textarea "Required for Contractor travel class for approvals to work."
click at [1042, 755] on button "Update" at bounding box center [1048, 748] width 82 height 38
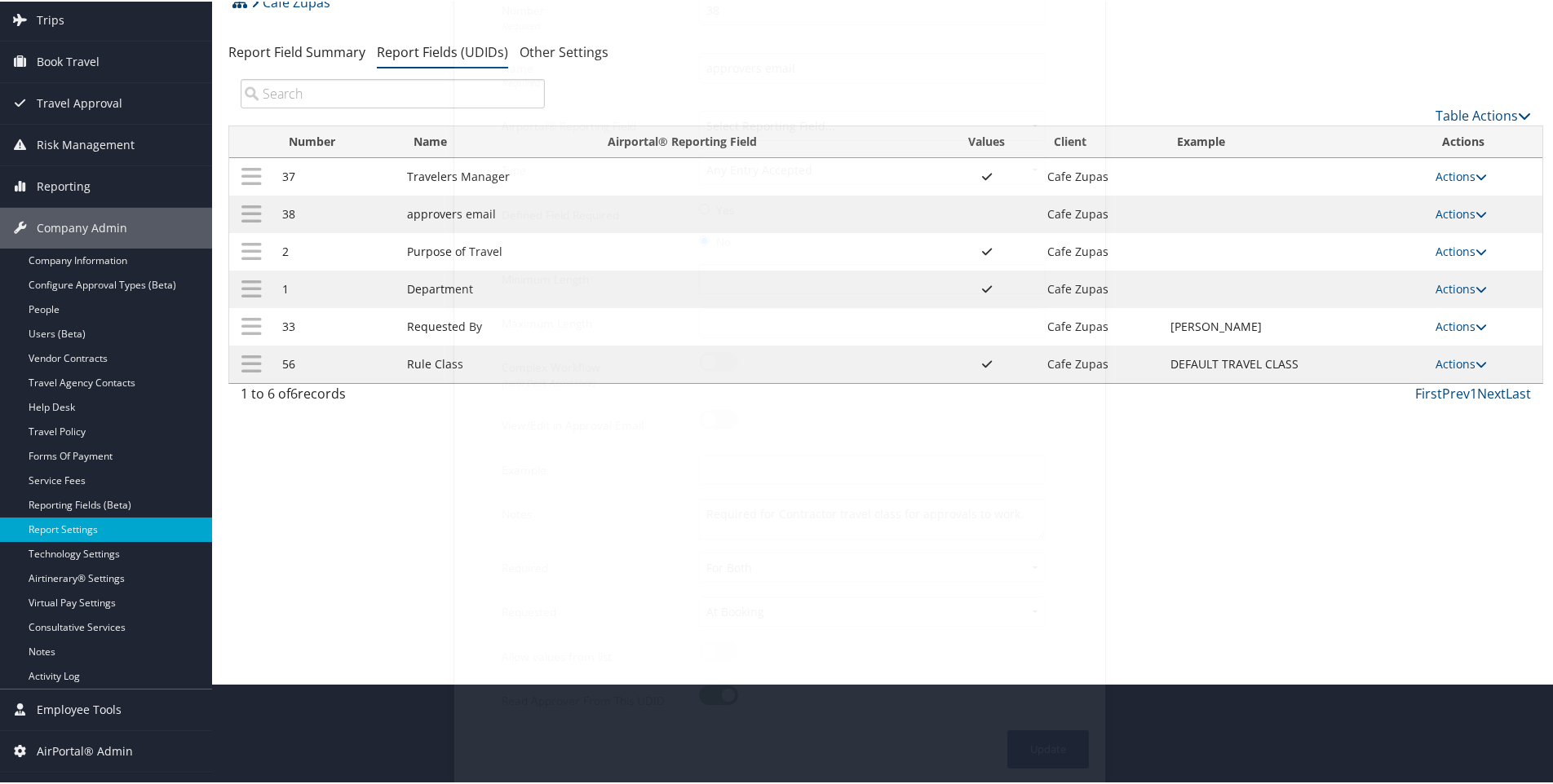
scroll to position [88, 0]
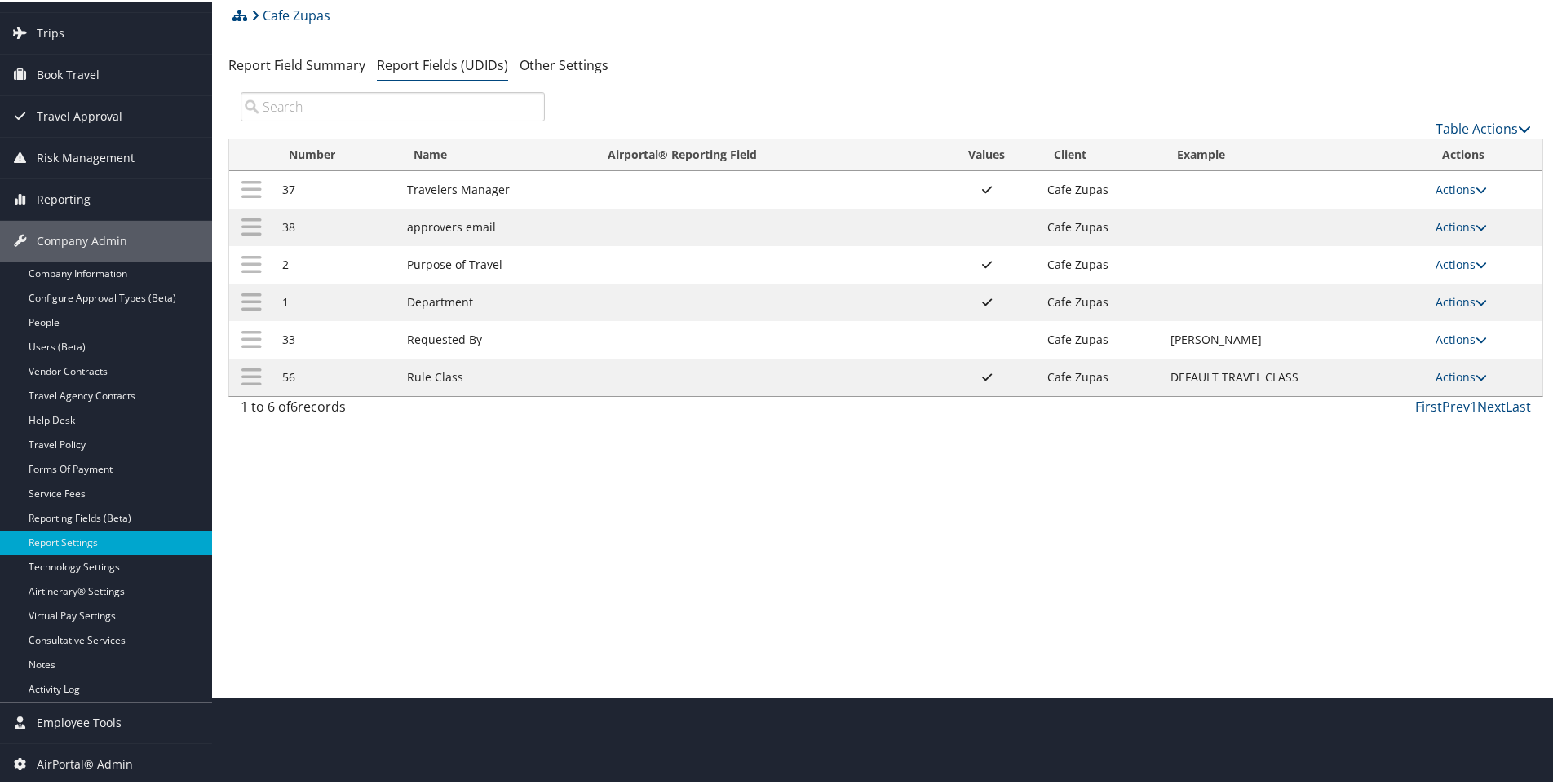
click at [1442, 216] on td "Actions Update Report Field Values Upload Report Field Values Edit Delete" at bounding box center [1485, 226] width 115 height 37
click at [1443, 225] on link "Actions" at bounding box center [1461, 226] width 52 height 16
click at [1343, 307] on link "Edit" at bounding box center [1392, 306] width 176 height 27
select select "both"
select select "trip"
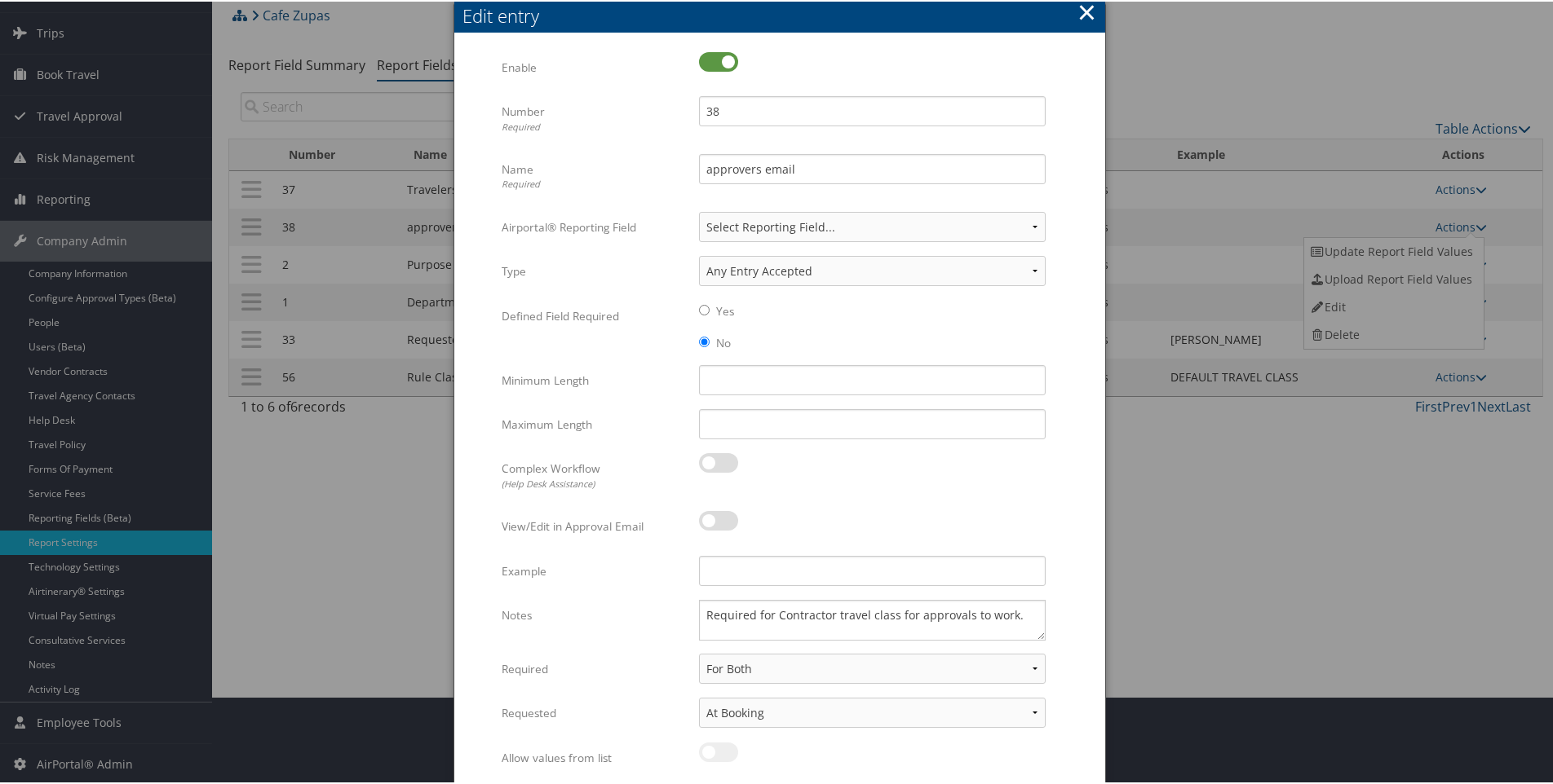
click at [1084, 13] on button "×" at bounding box center [1086, 10] width 19 height 32
